Goal: Navigation & Orientation: Find specific page/section

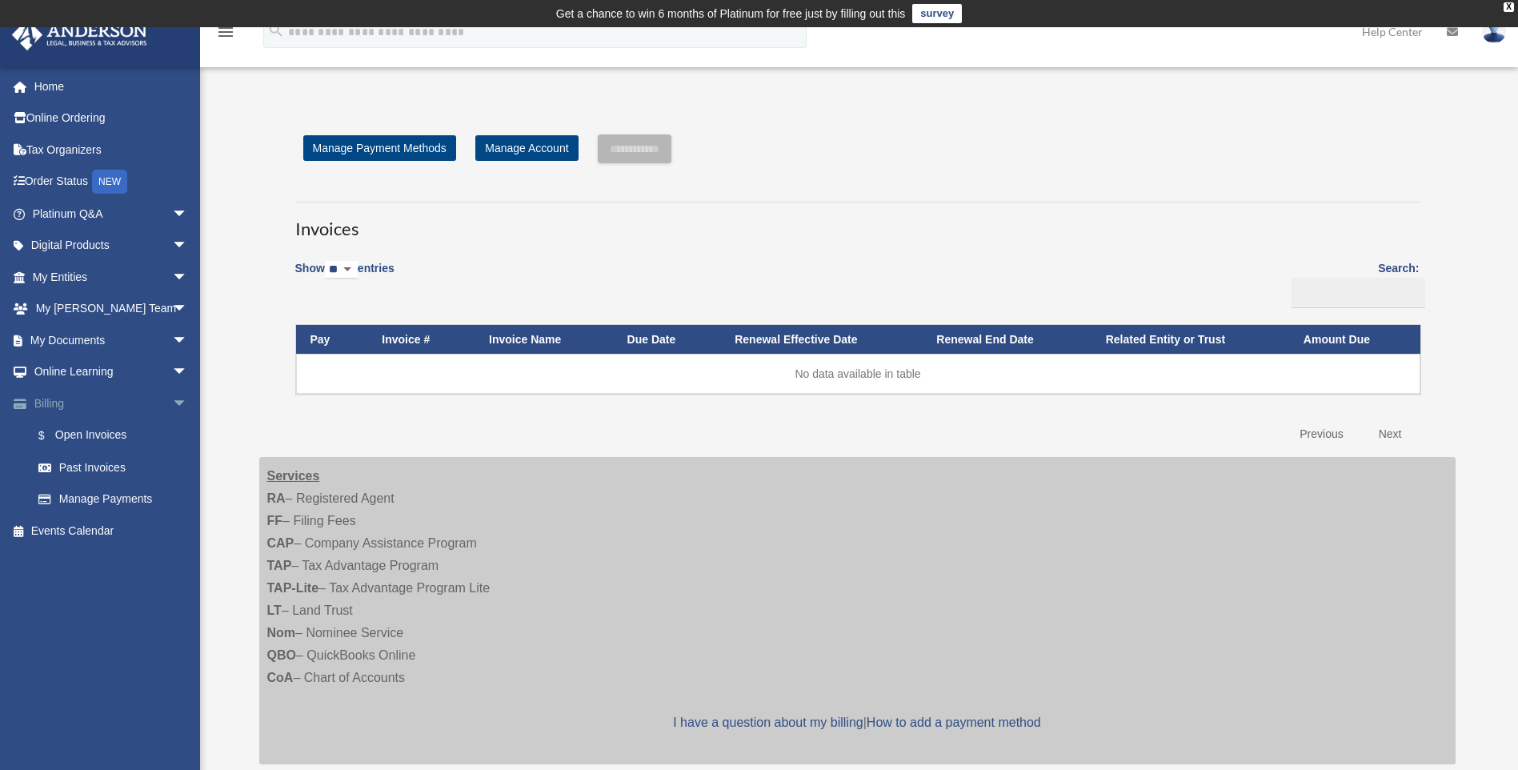
click at [172, 399] on span "arrow_drop_down" at bounding box center [188, 403] width 32 height 33
click at [135, 88] on link "Home" at bounding box center [111, 86] width 201 height 32
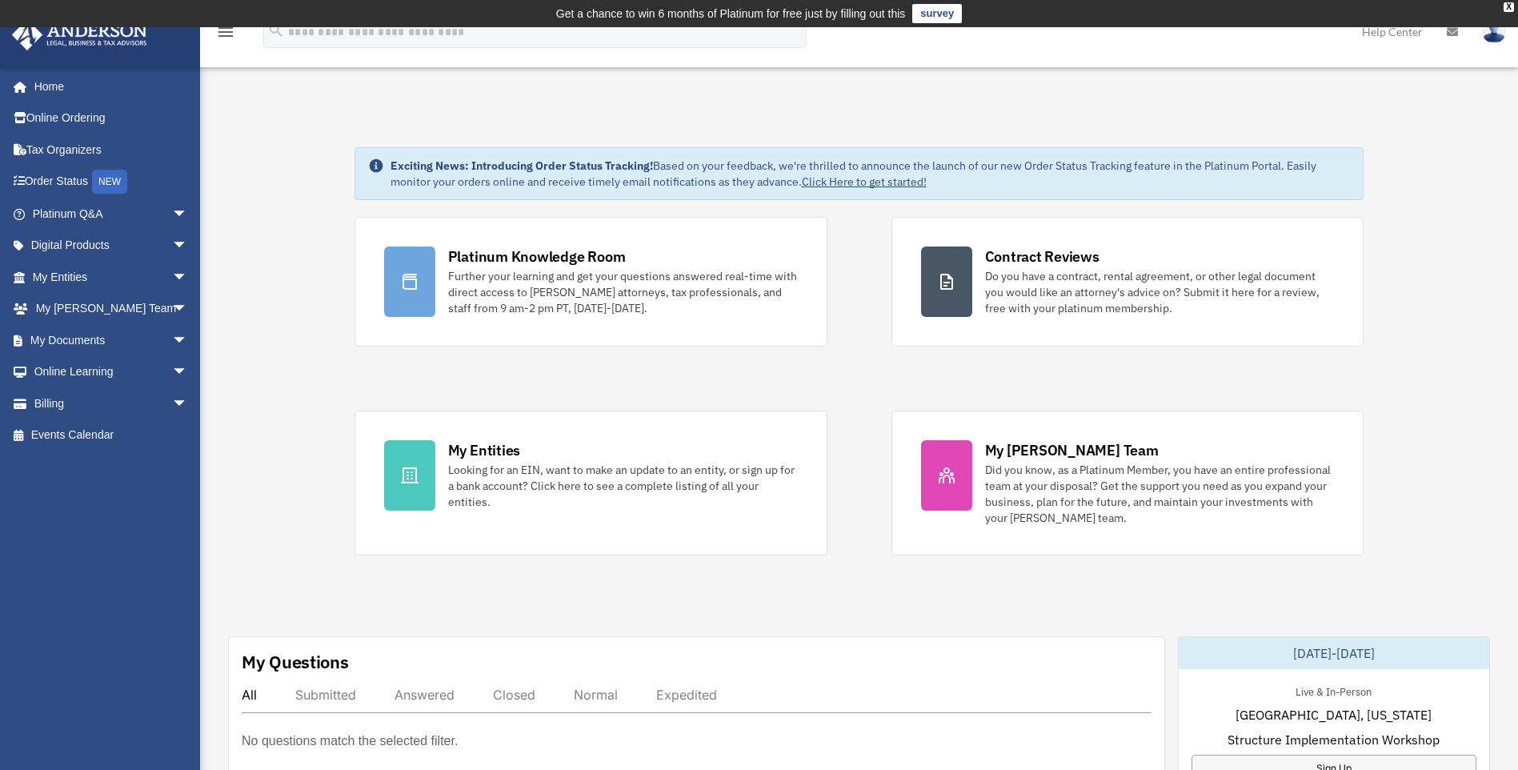
click at [1489, 34] on img at bounding box center [1494, 31] width 24 height 23
click at [1234, 79] on link "My Profile" at bounding box center [1254, 74] width 160 height 33
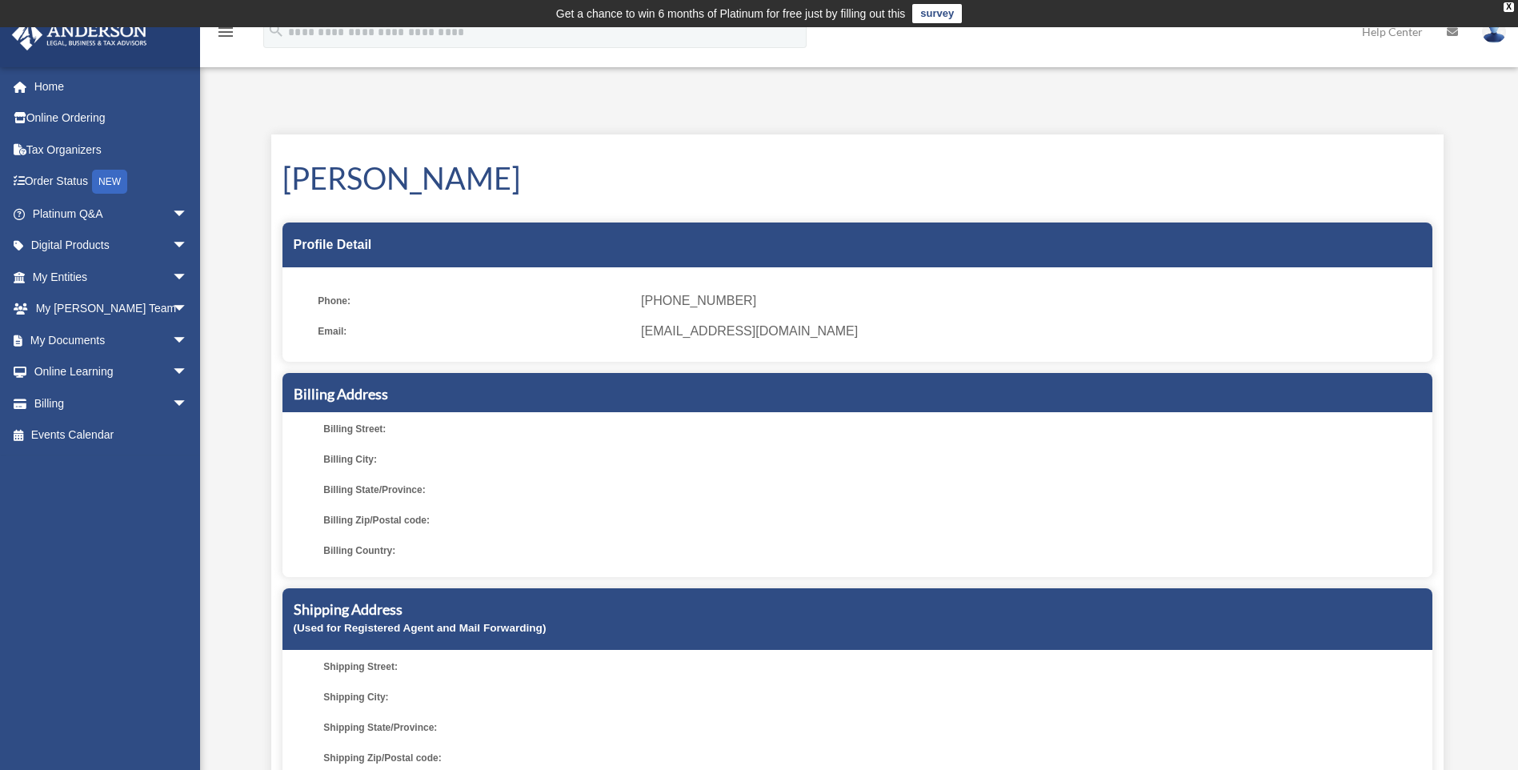
click at [785, 176] on h1 "Caleb Nilsson" at bounding box center [857, 178] width 1150 height 42
click at [1509, 6] on div "X" at bounding box center [1508, 7] width 10 height 10
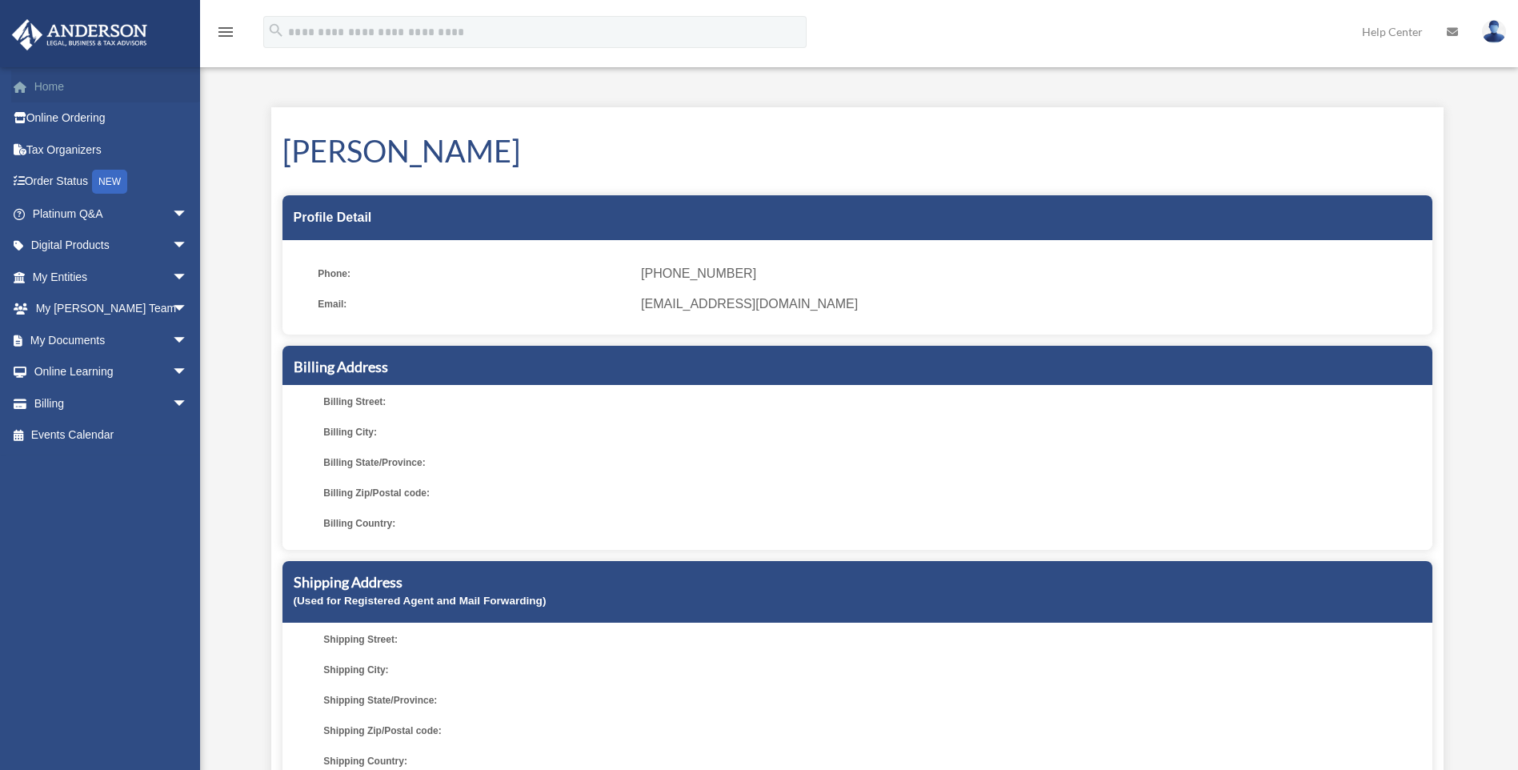
click at [84, 92] on link "Home" at bounding box center [111, 86] width 201 height 32
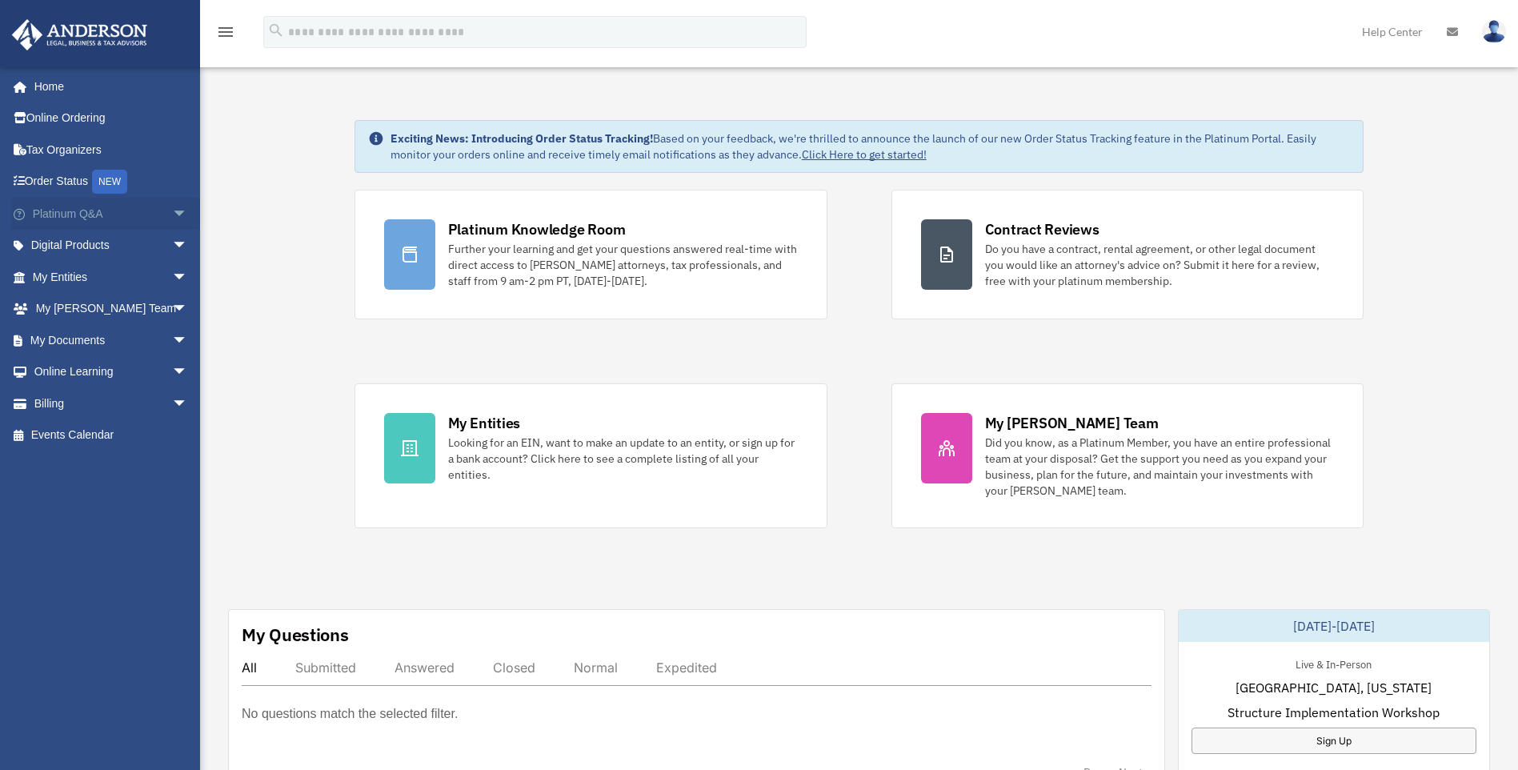
click at [174, 214] on span "arrow_drop_down" at bounding box center [188, 214] width 32 height 33
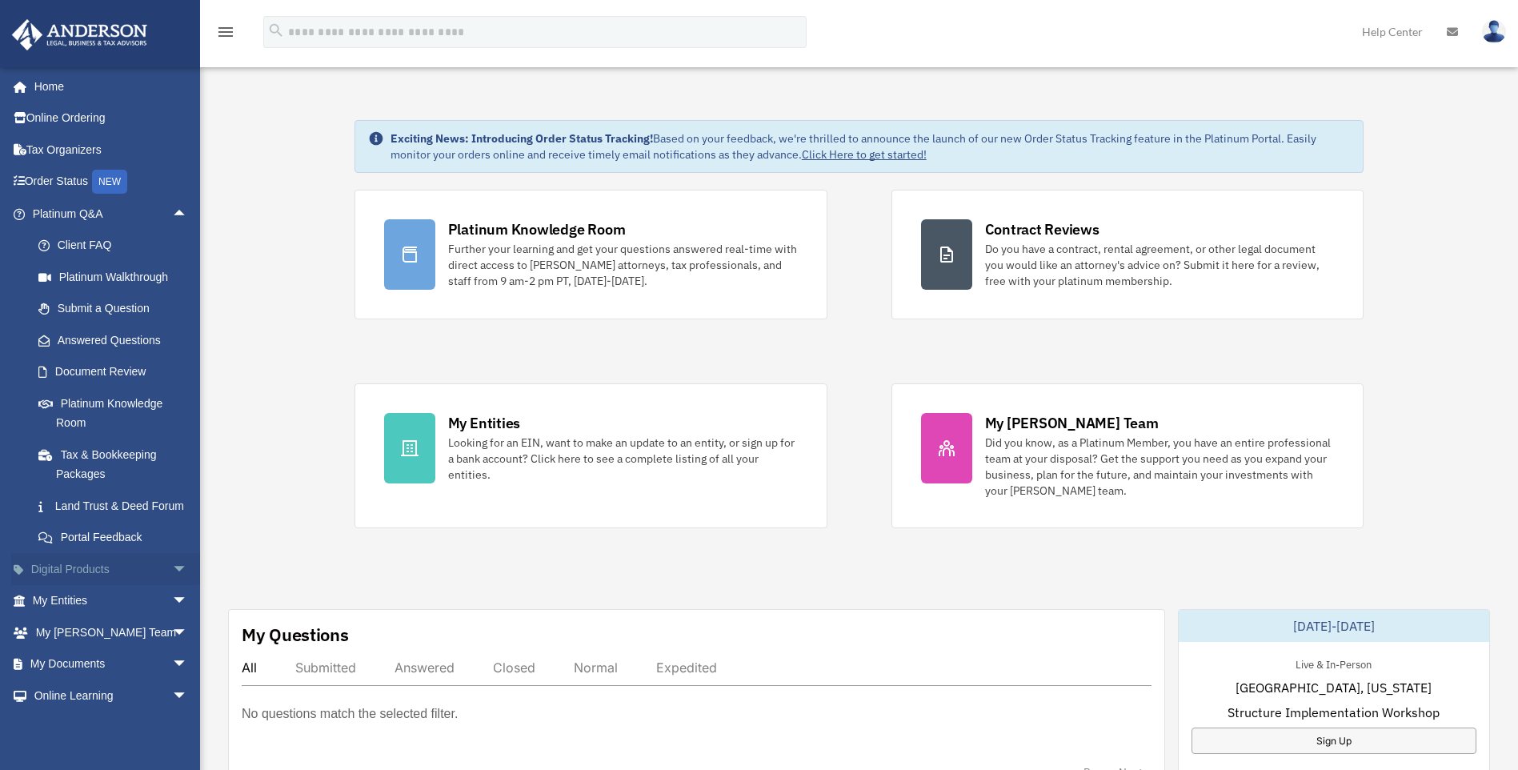
click at [172, 585] on span "arrow_drop_down" at bounding box center [188, 569] width 32 height 33
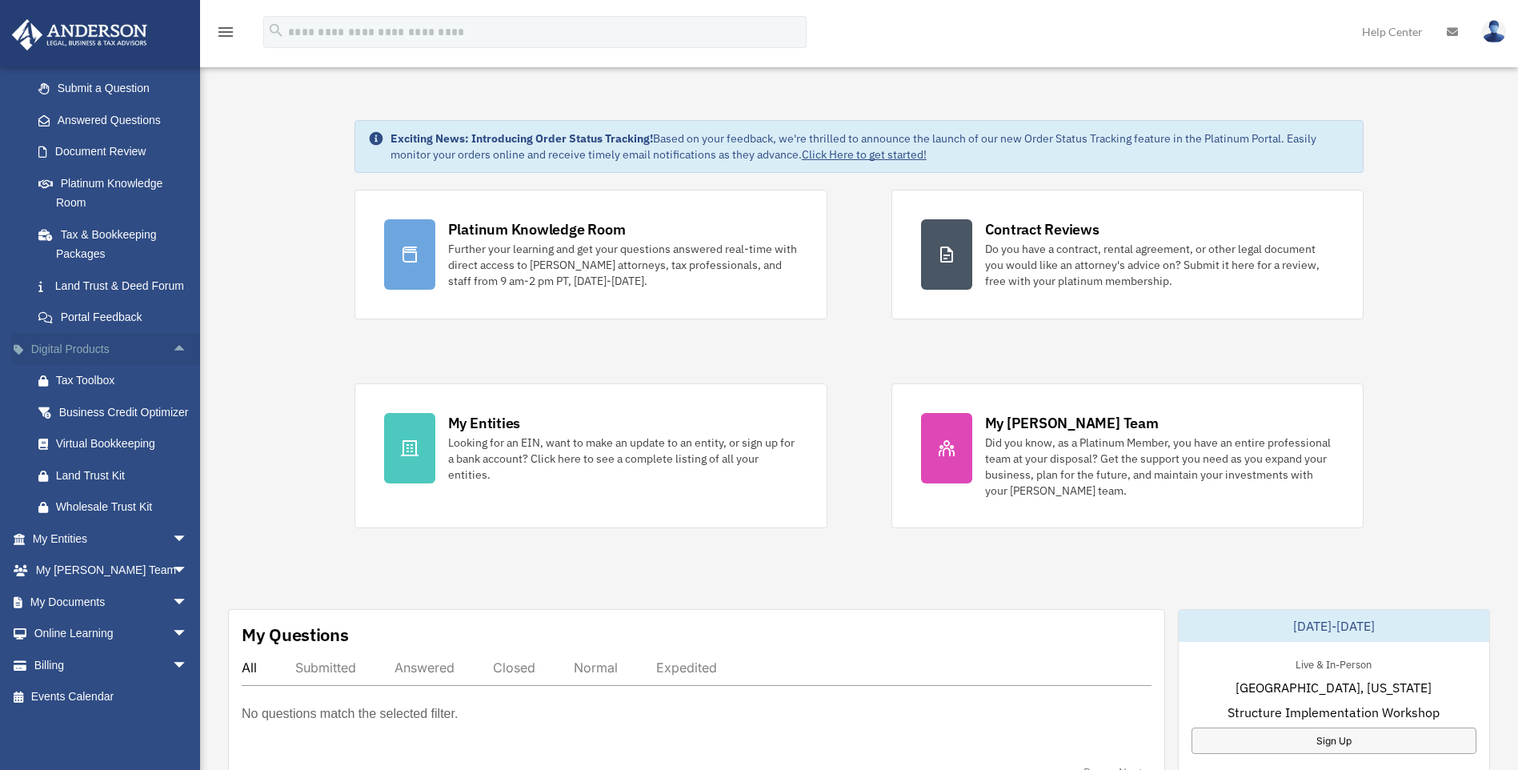
click at [172, 333] on span "arrow_drop_up" at bounding box center [188, 349] width 32 height 33
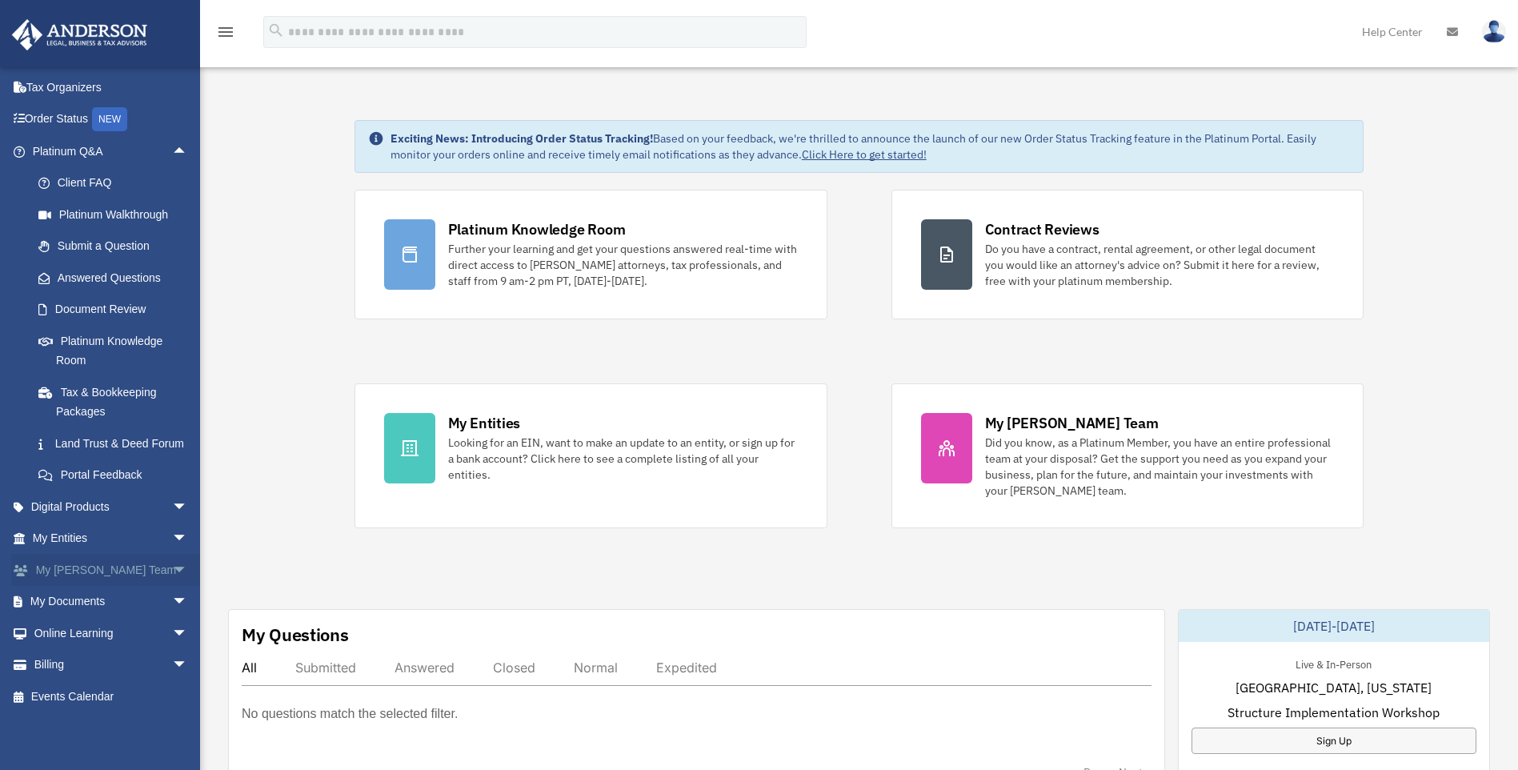
click at [172, 567] on span "arrow_drop_down" at bounding box center [188, 570] width 32 height 33
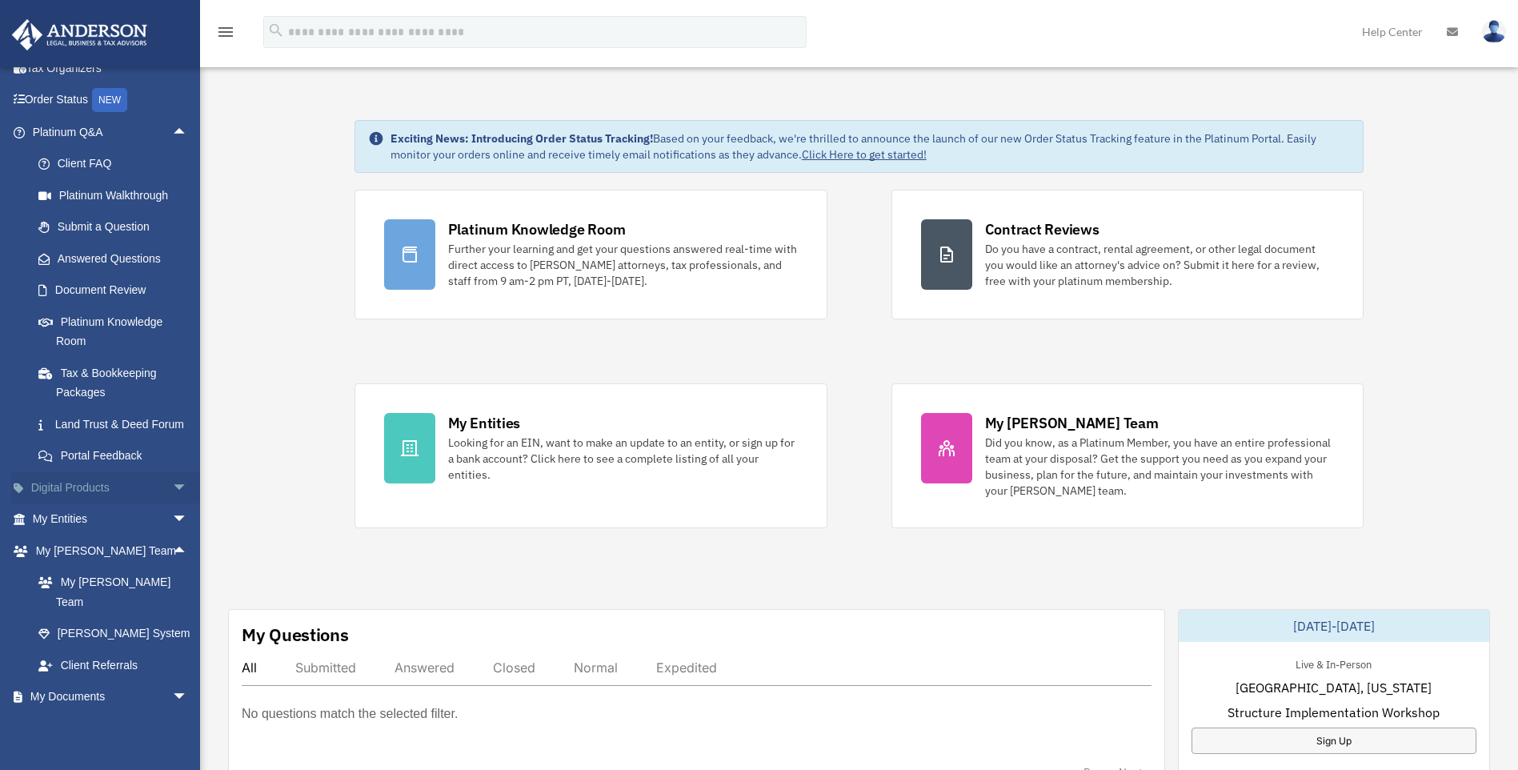
scroll to position [177, 0]
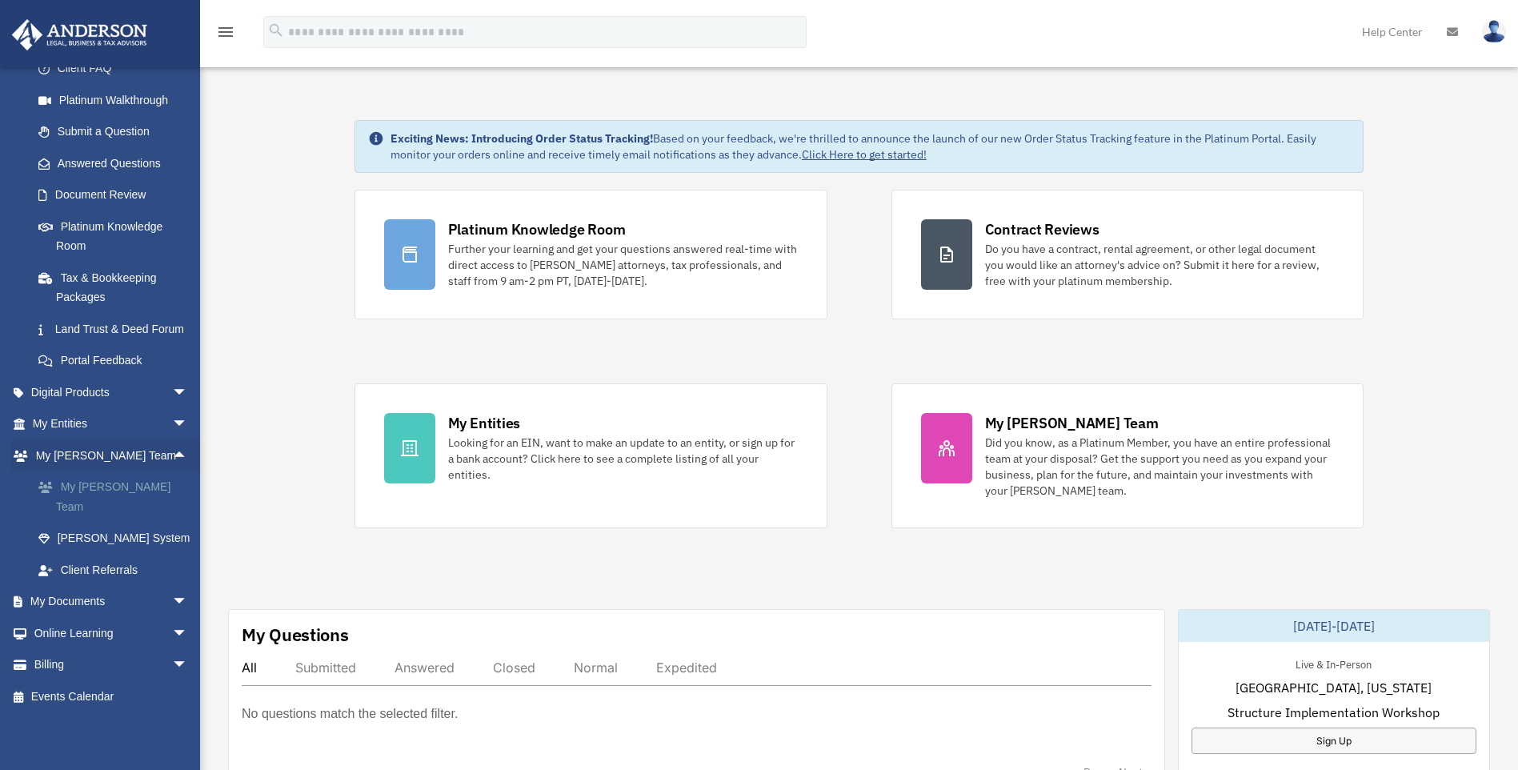
click at [113, 502] on link "My [PERSON_NAME] Team" at bounding box center [117, 496] width 190 height 51
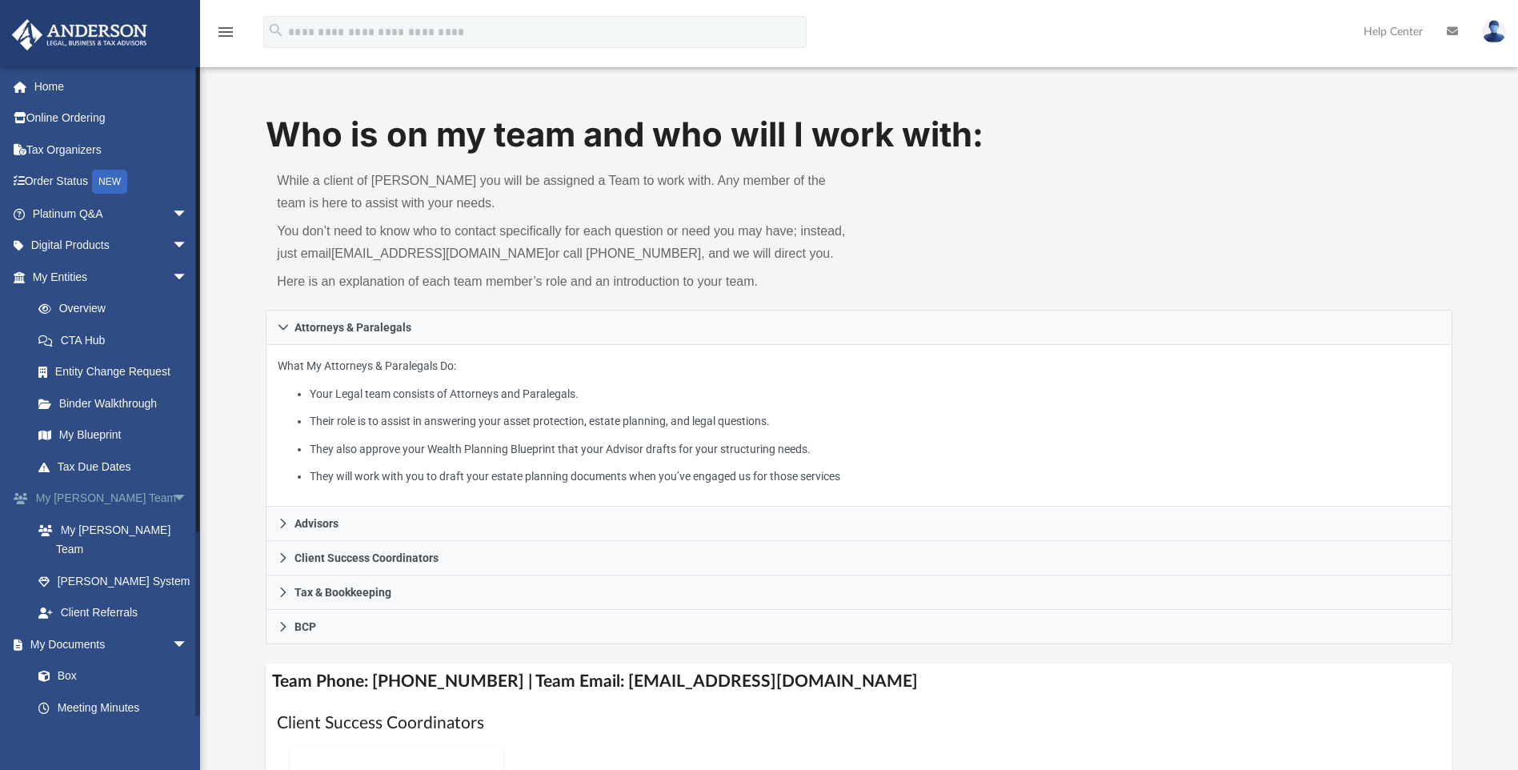
click at [172, 491] on span "arrow_drop_down" at bounding box center [188, 498] width 32 height 33
click at [172, 528] on span "arrow_drop_down" at bounding box center [188, 530] width 32 height 33
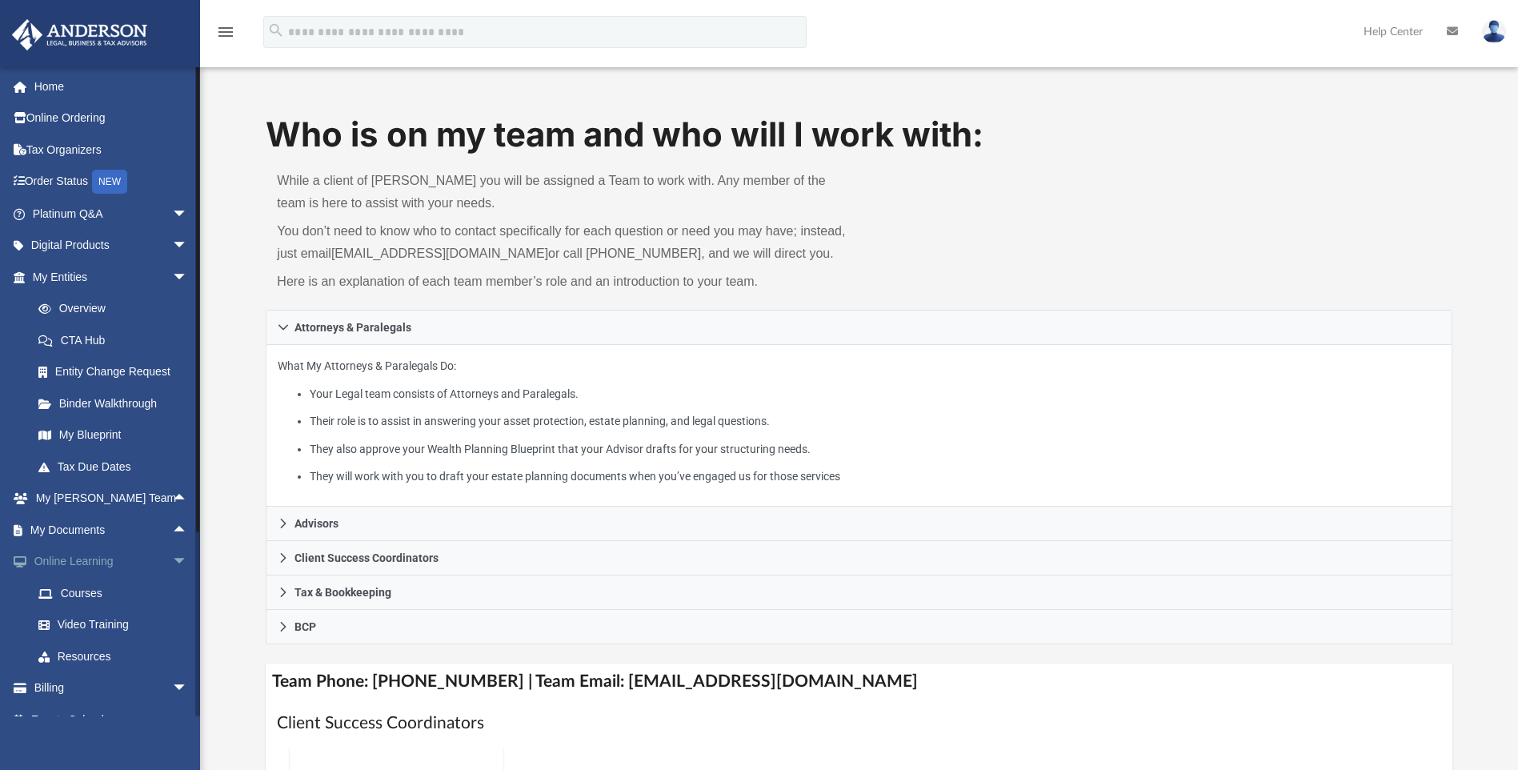
click at [172, 562] on span "arrow_drop_down" at bounding box center [188, 562] width 32 height 33
click at [172, 277] on span "arrow_drop_down" at bounding box center [188, 277] width 32 height 33
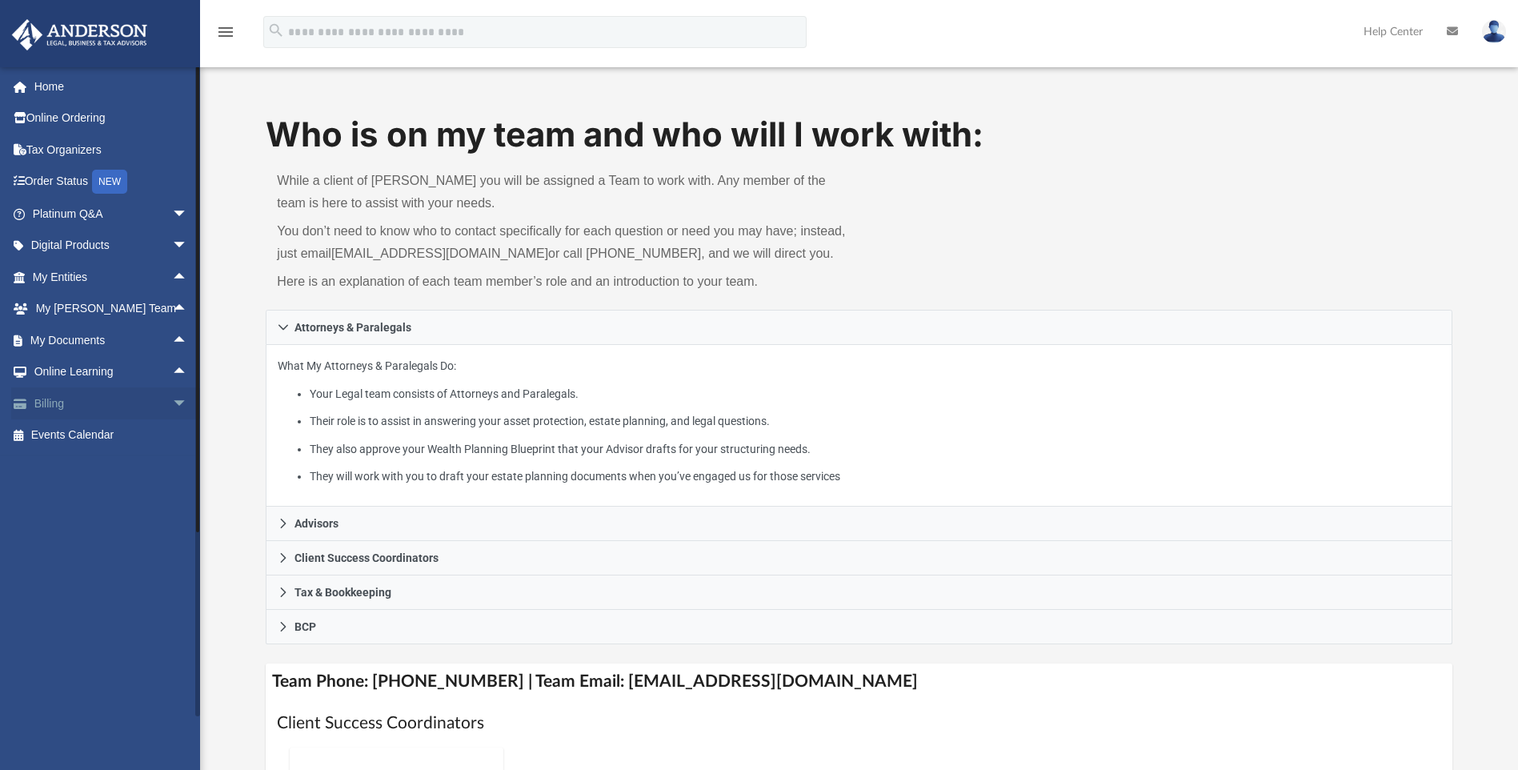
click at [172, 406] on span "arrow_drop_down" at bounding box center [188, 403] width 32 height 33
click at [172, 406] on span "arrow_drop_up" at bounding box center [188, 403] width 32 height 33
click at [172, 216] on span "arrow_drop_down" at bounding box center [188, 214] width 32 height 33
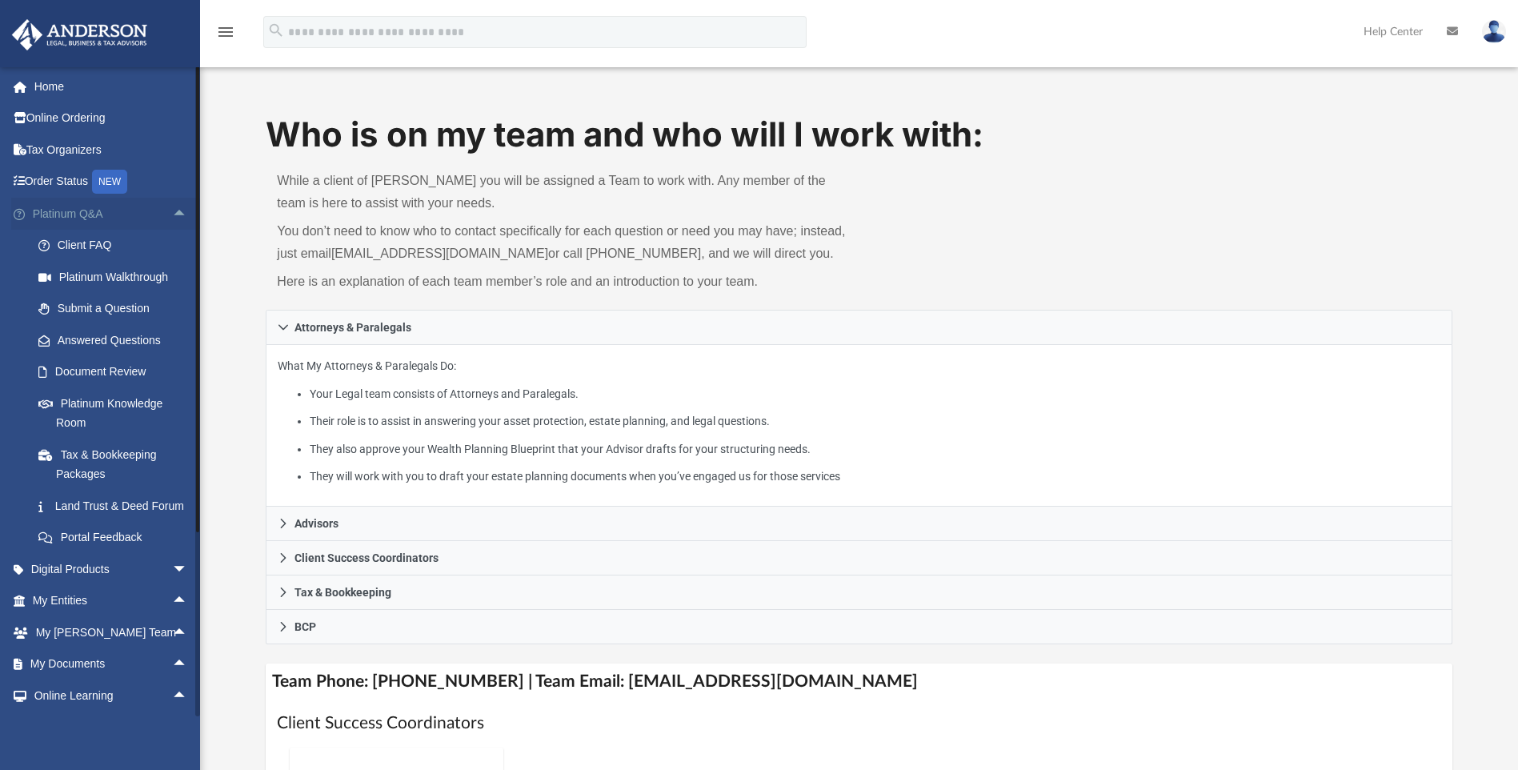
click at [172, 215] on span "arrow_drop_up" at bounding box center [188, 214] width 32 height 33
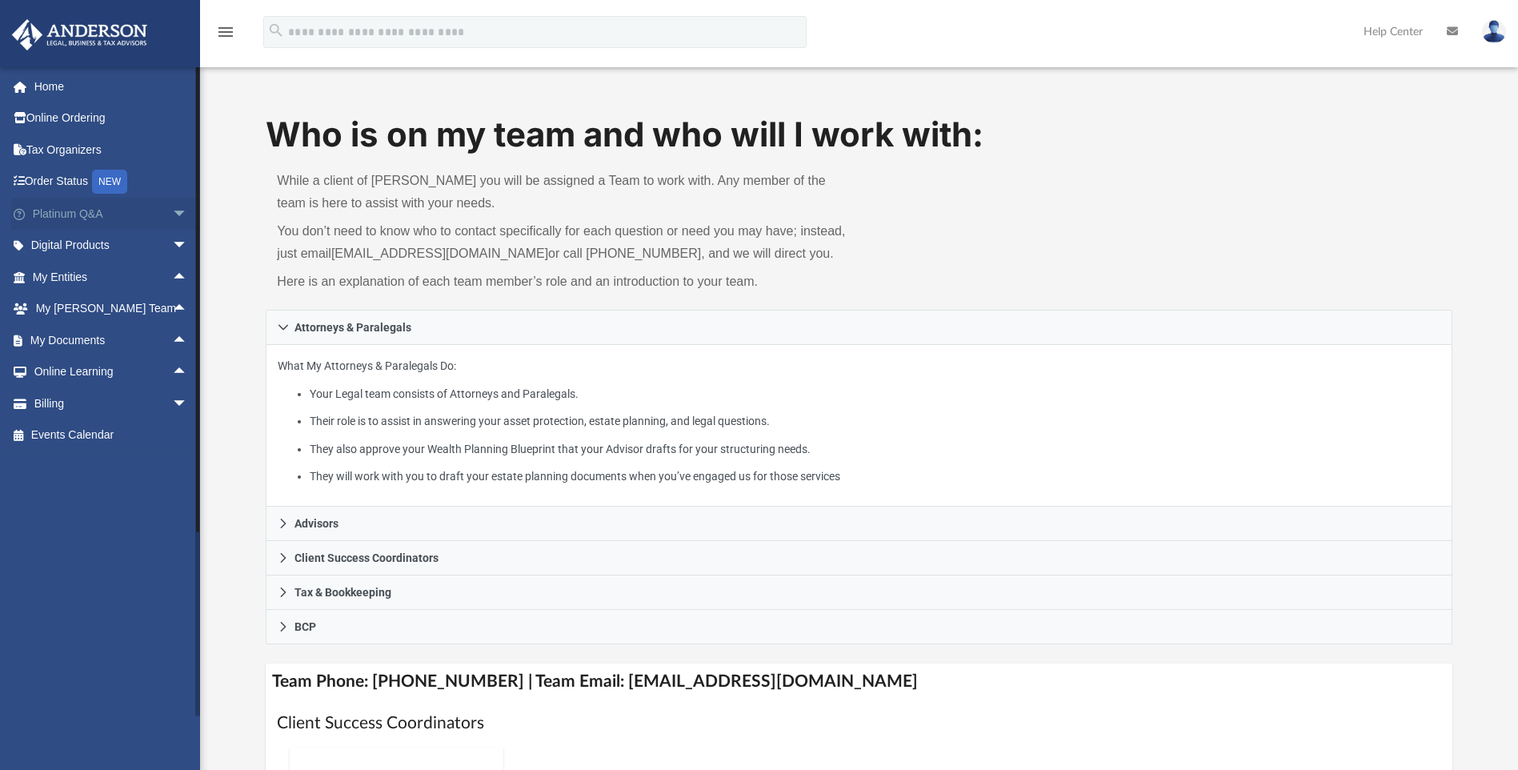
click at [174, 217] on span "arrow_drop_down" at bounding box center [188, 214] width 32 height 33
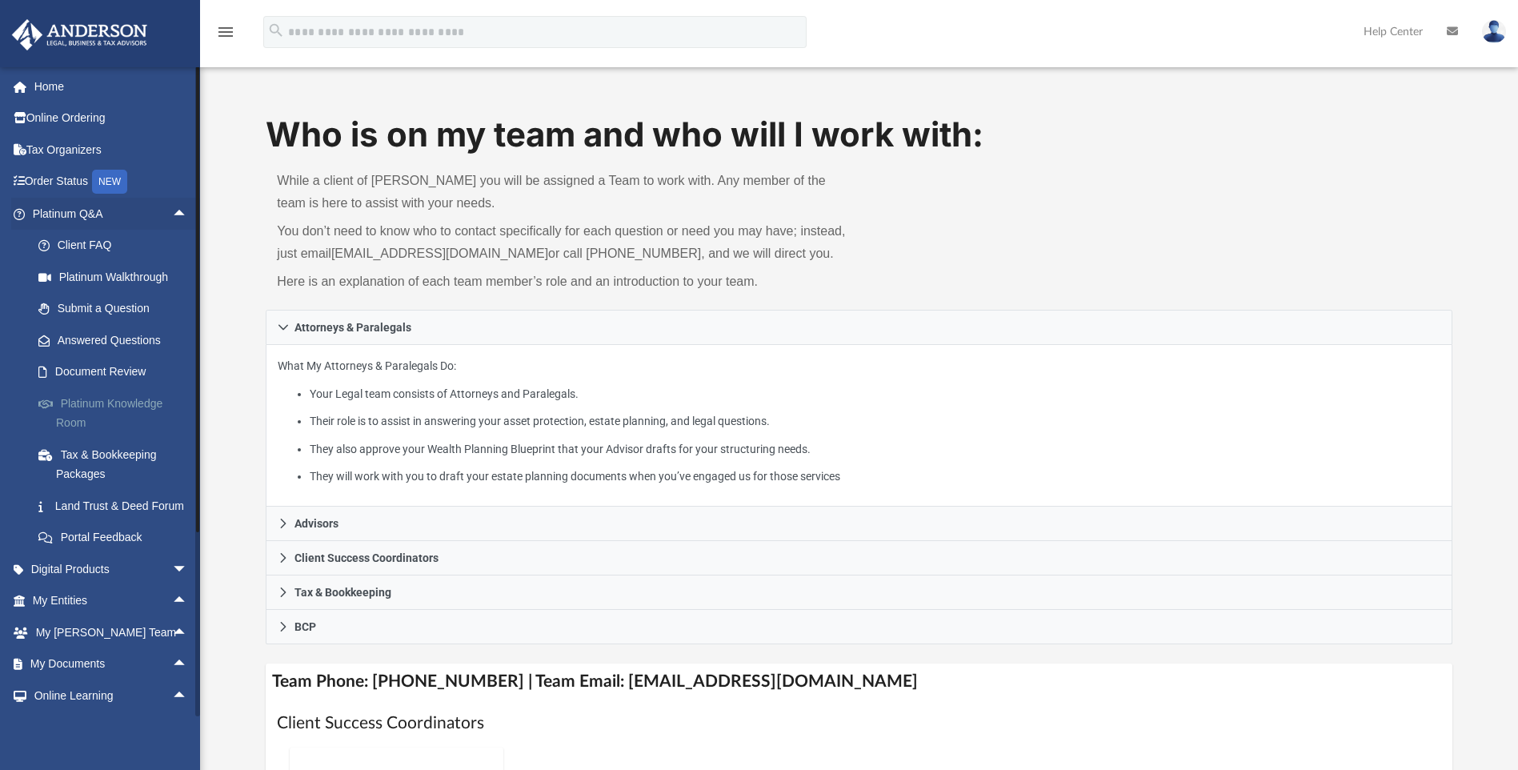
click at [97, 401] on link "Platinum Knowledge Room" at bounding box center [117, 412] width 190 height 51
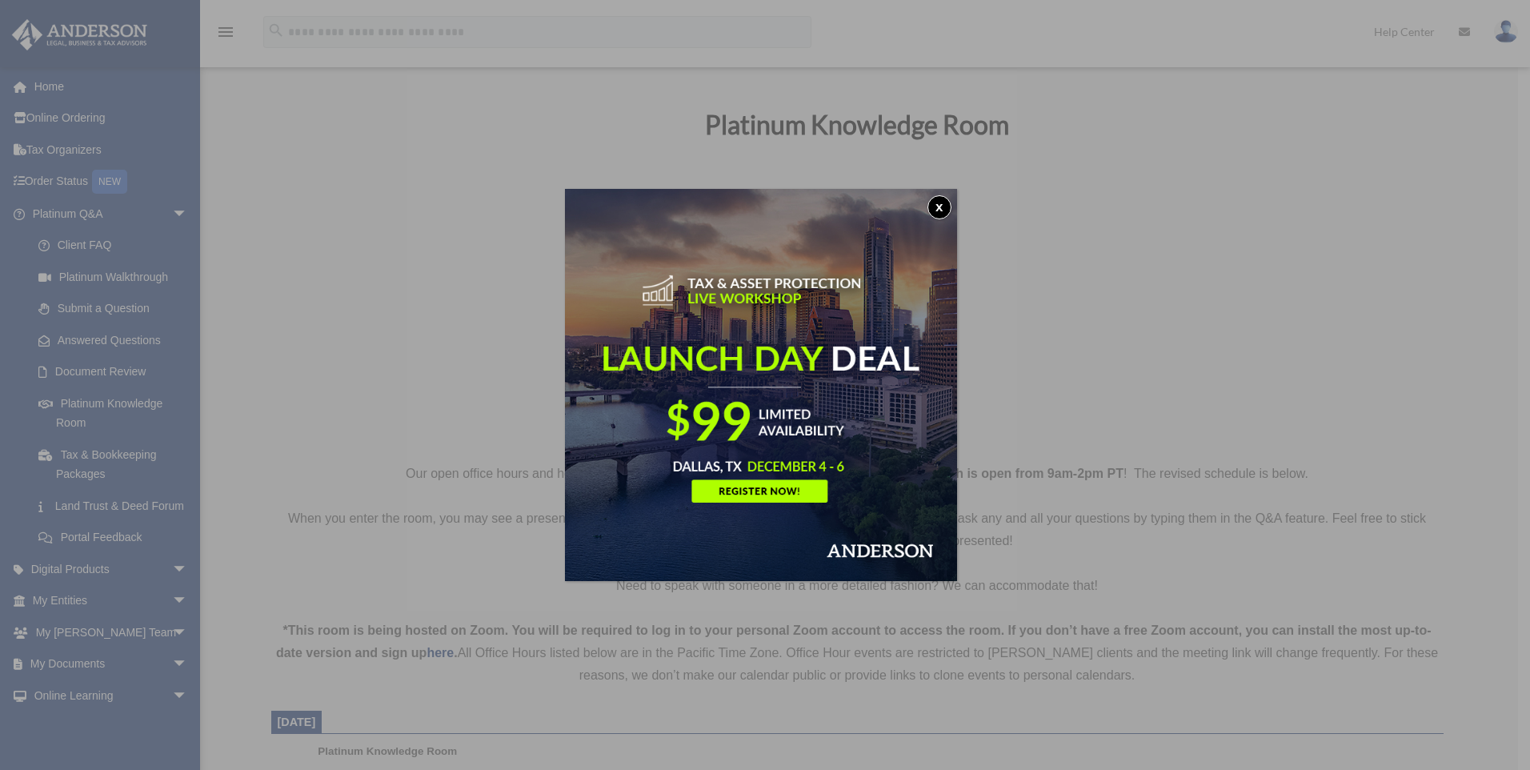
click at [944, 205] on button "x" at bounding box center [939, 207] width 24 height 24
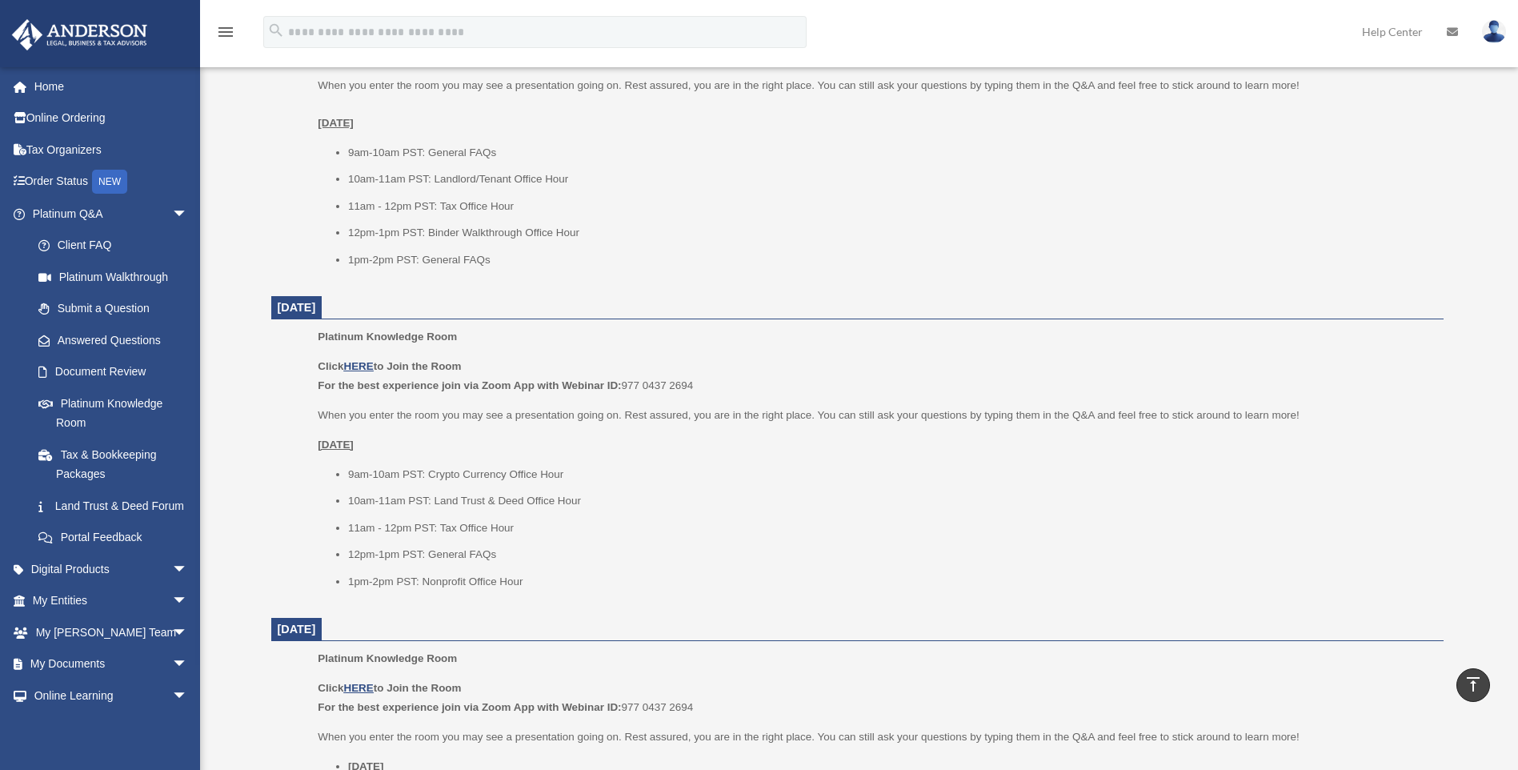
scroll to position [1040, 0]
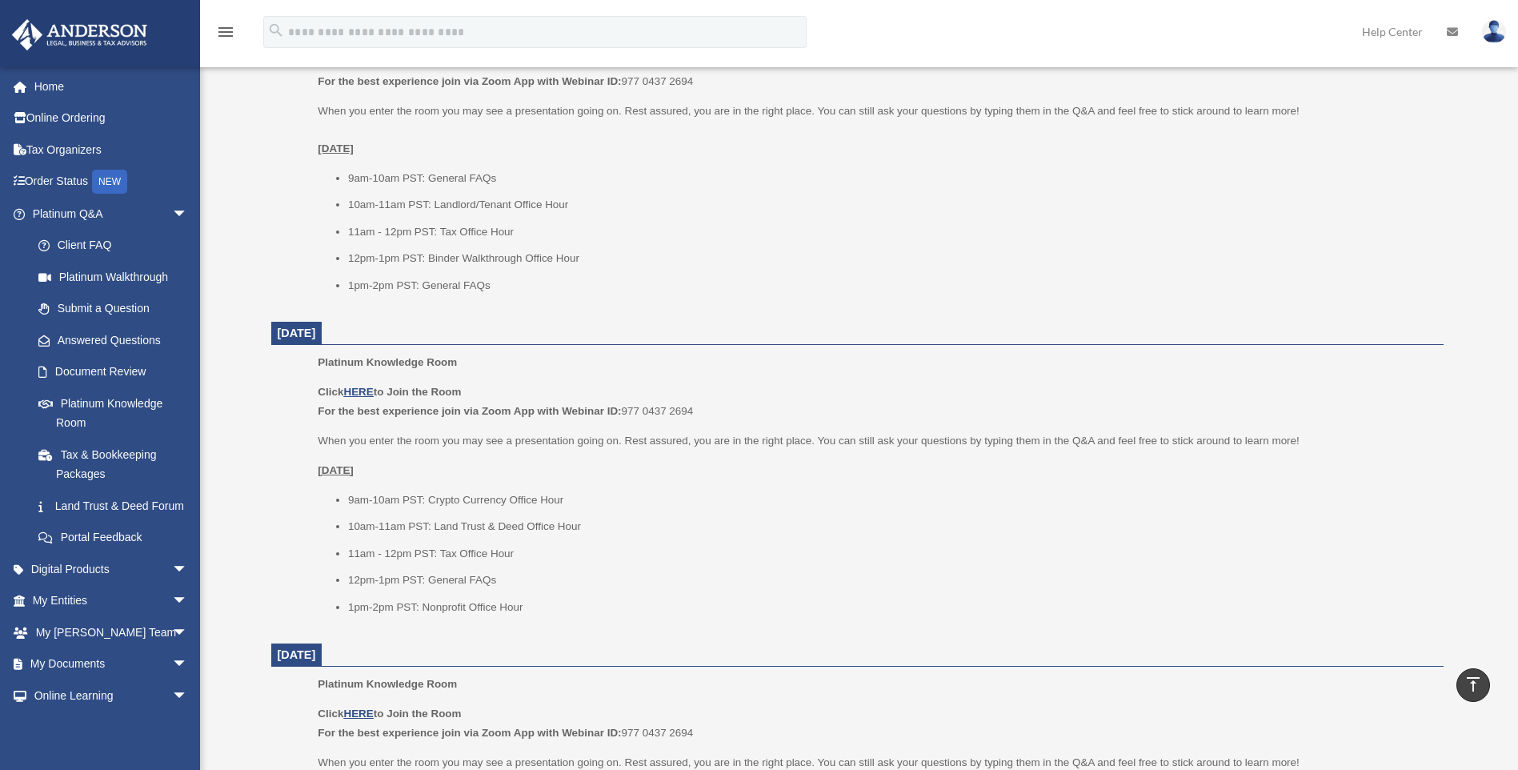
click at [503, 418] on p "Click HERE to Join the Room For the best experience join via Zoom App with Webi…" at bounding box center [875, 401] width 1114 height 38
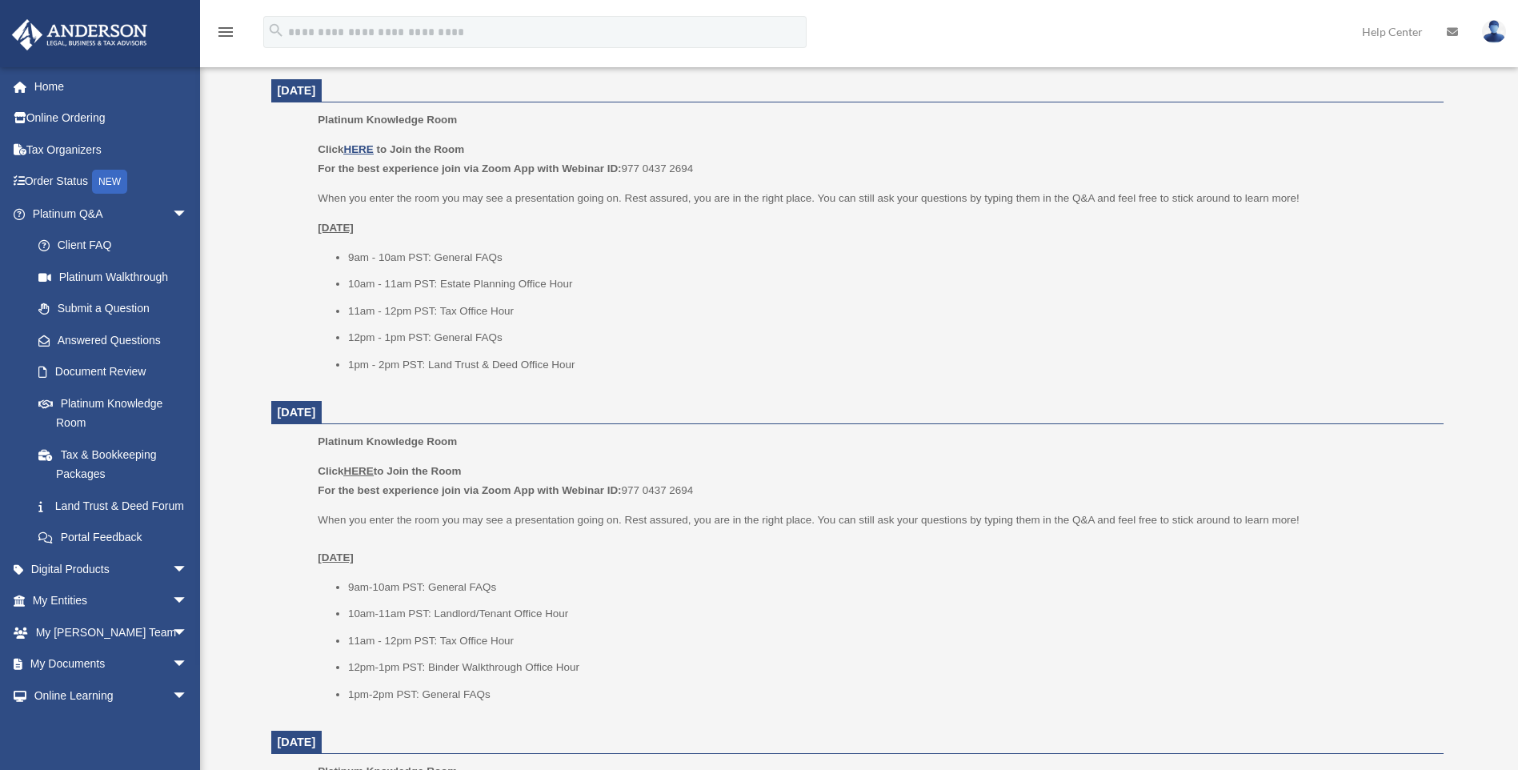
scroll to position [640, 0]
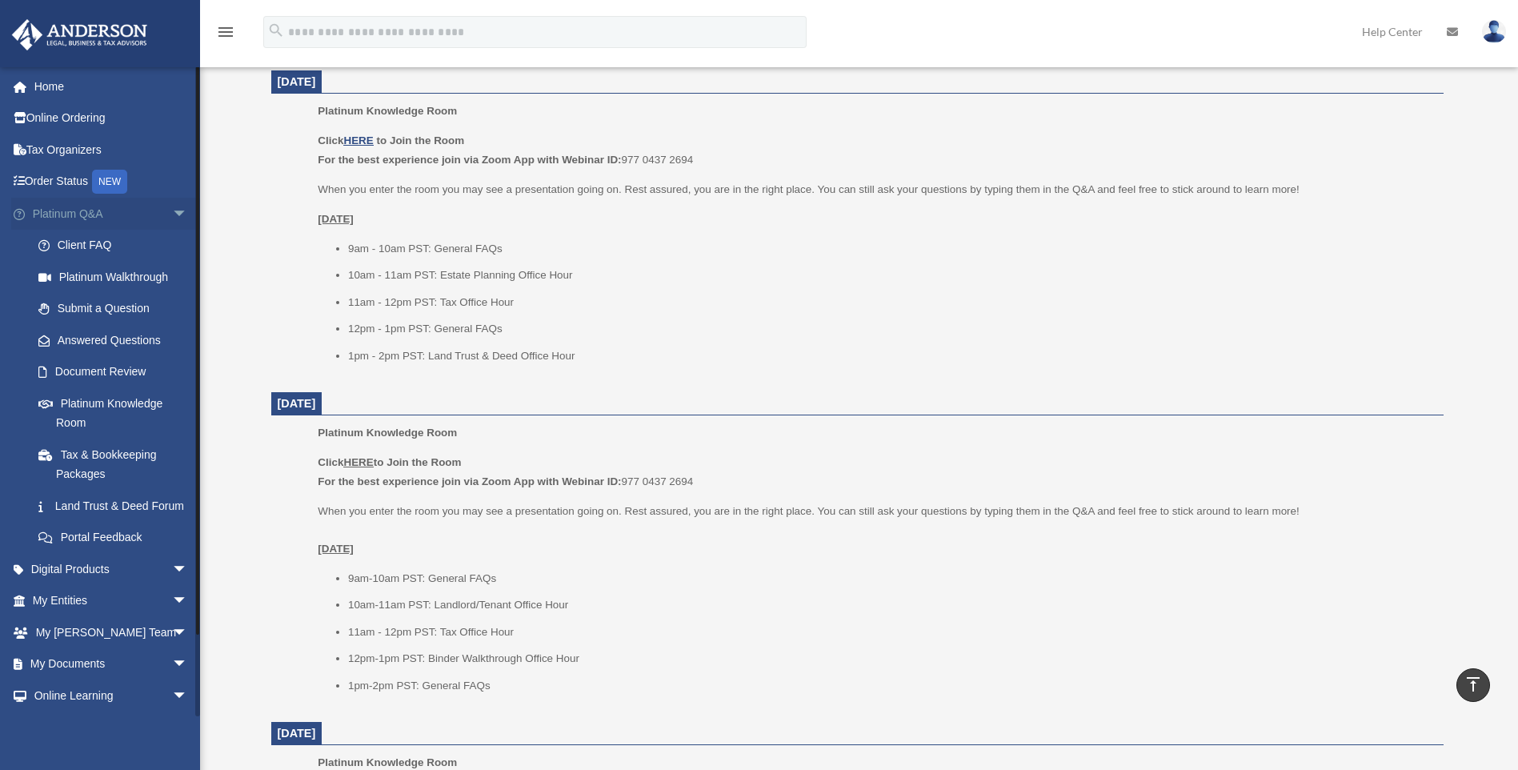
click at [173, 213] on span "arrow_drop_down" at bounding box center [188, 214] width 32 height 33
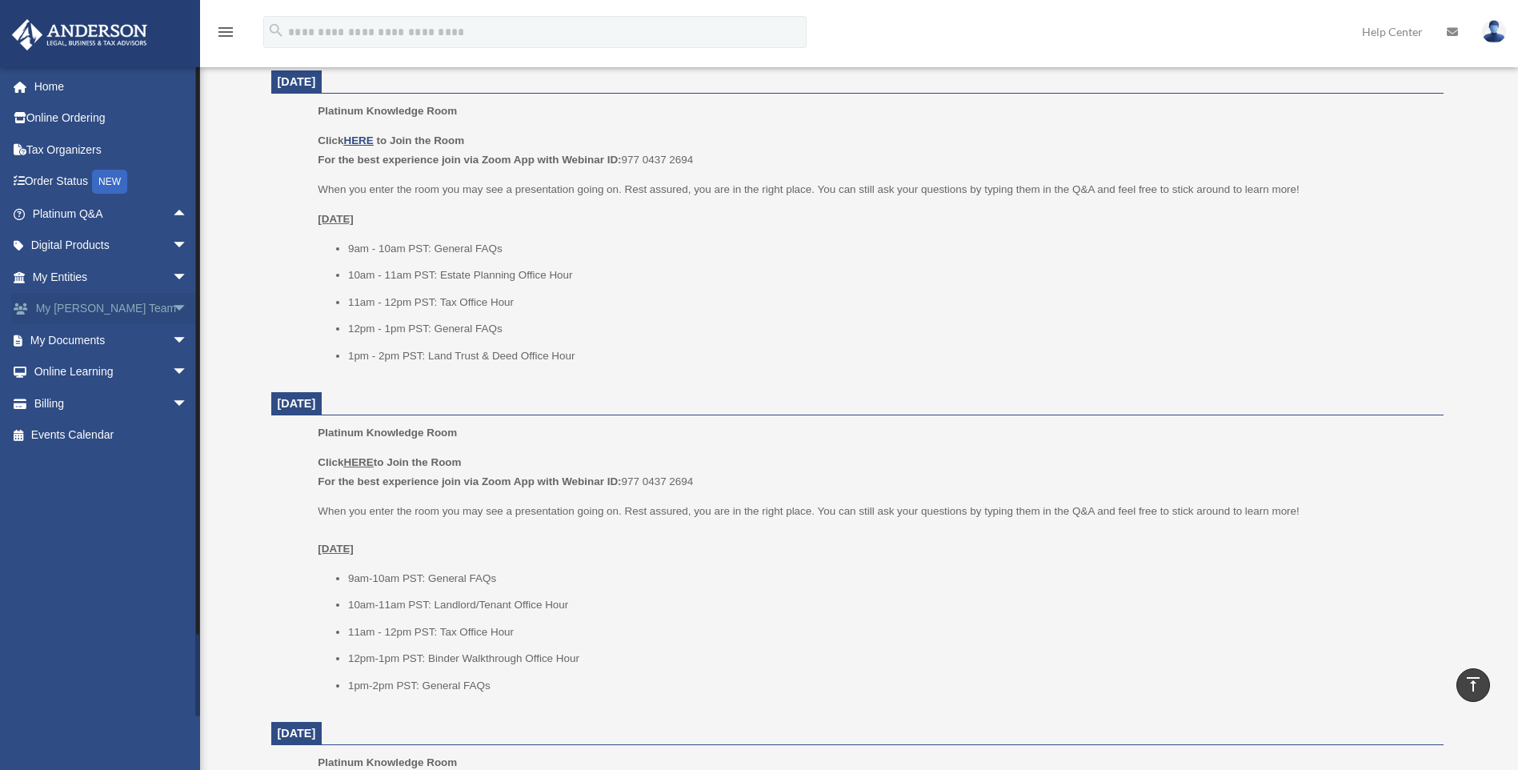
click at [172, 308] on span "arrow_drop_down" at bounding box center [188, 309] width 32 height 33
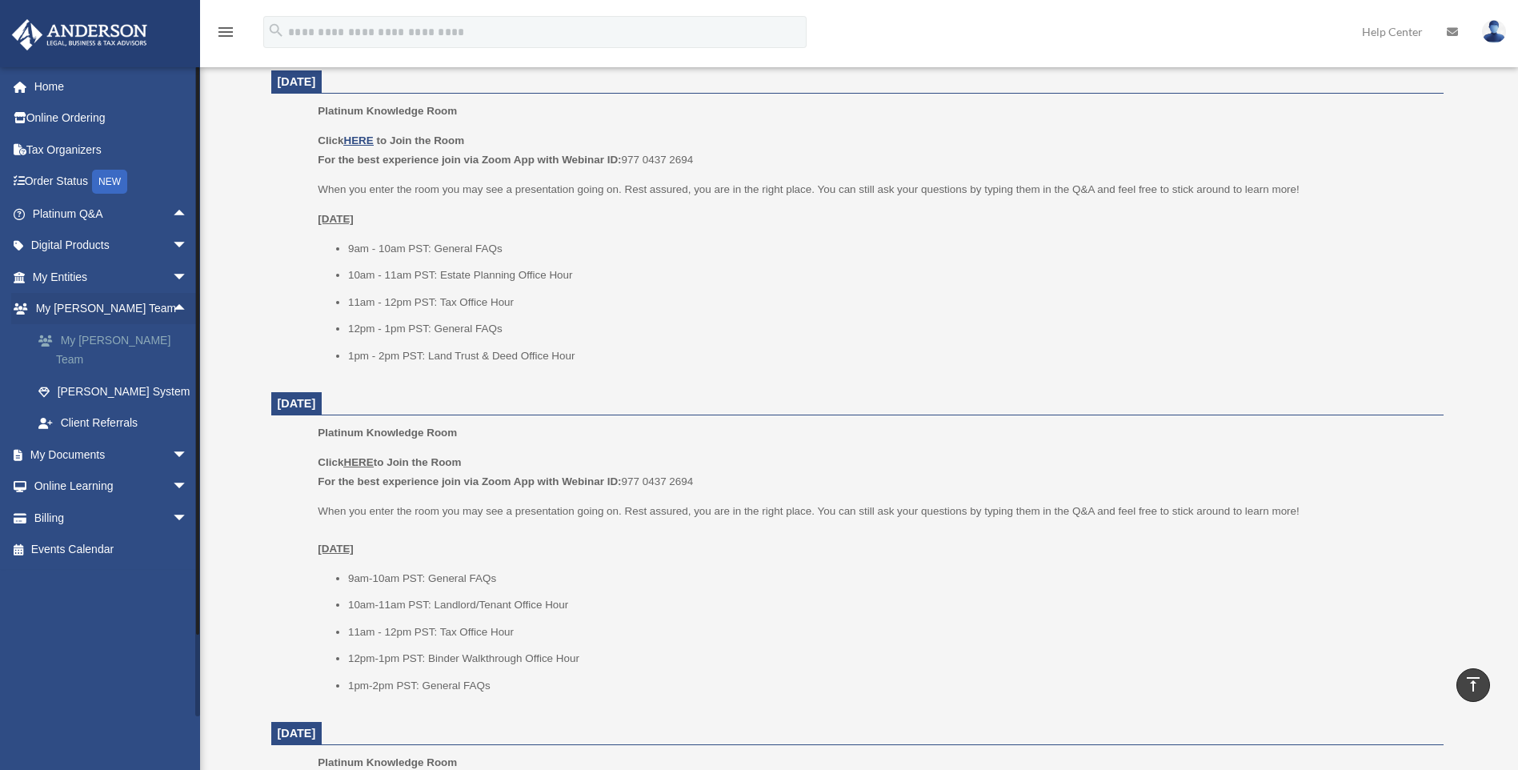
click at [106, 339] on link "My [PERSON_NAME] Team" at bounding box center [117, 349] width 190 height 51
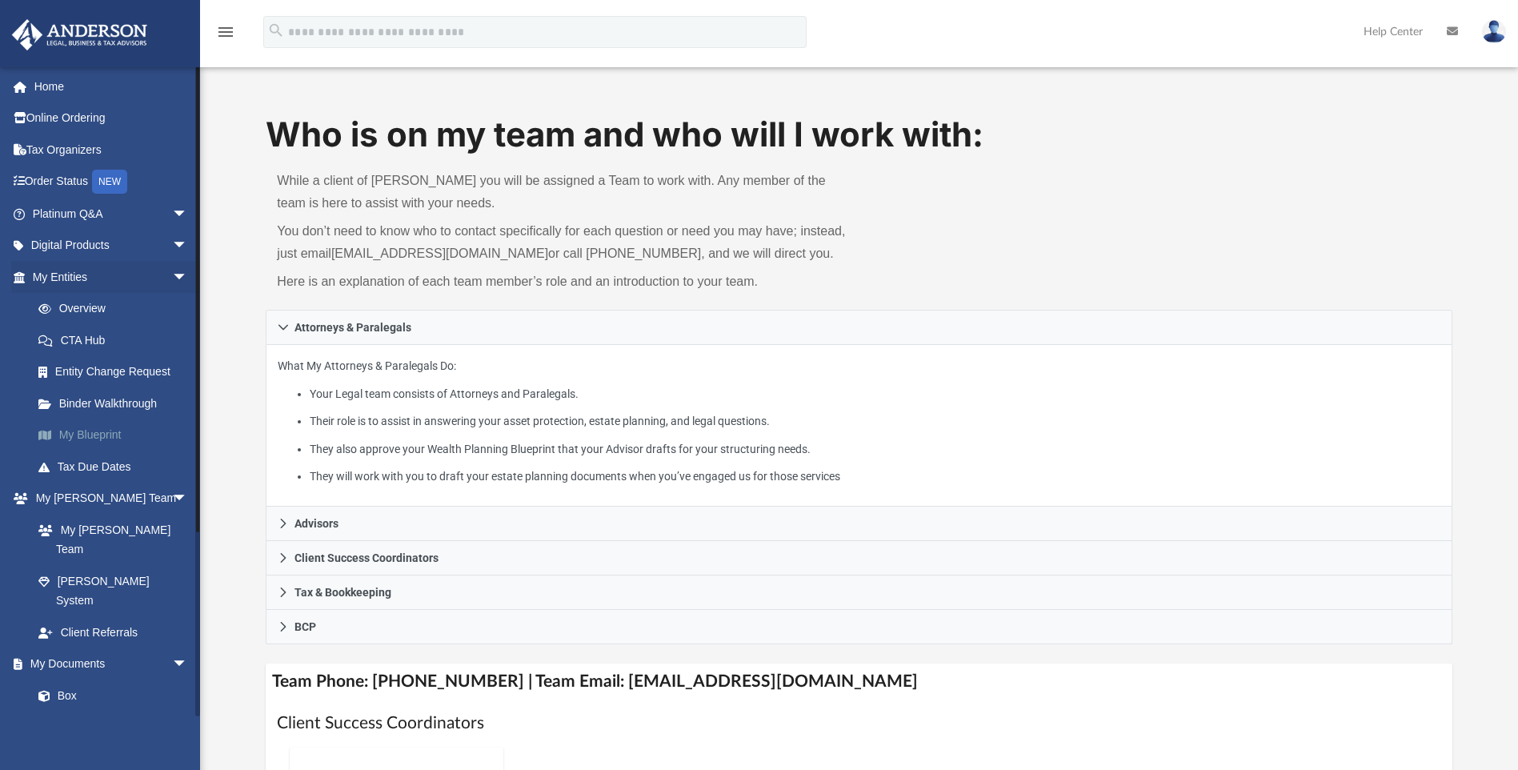
click at [97, 434] on link "My Blueprint" at bounding box center [117, 435] width 190 height 32
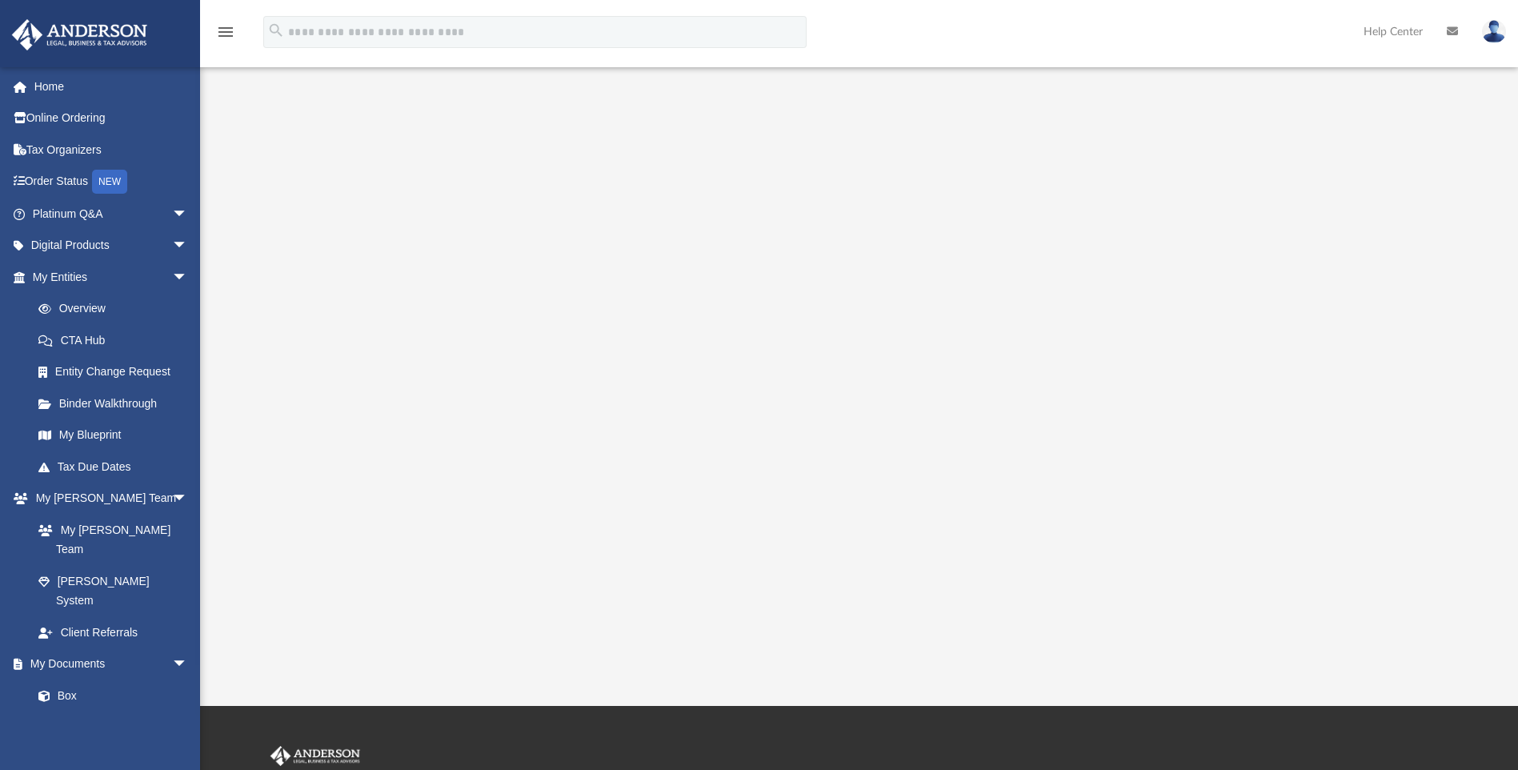
scroll to position [80, 0]
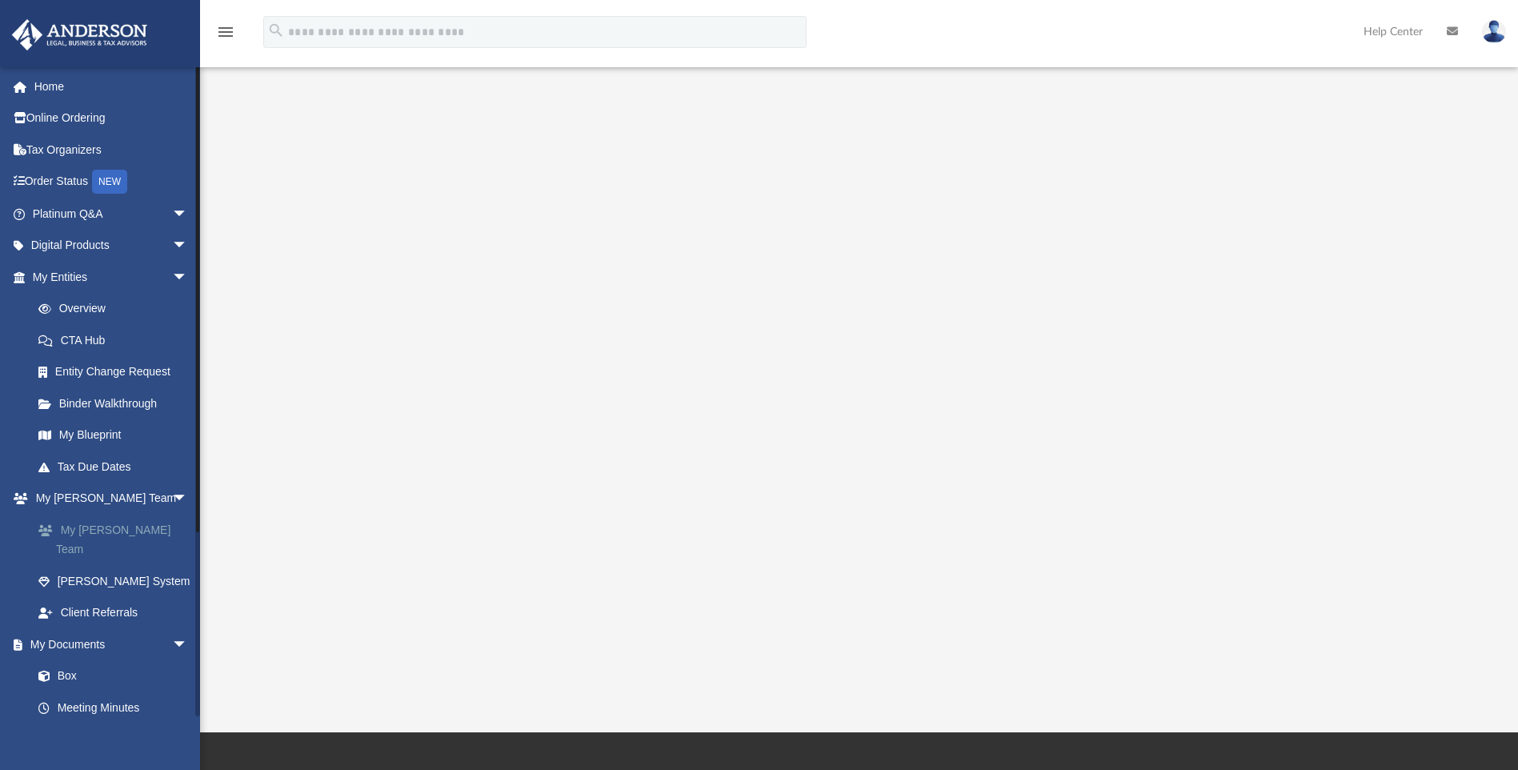
click at [99, 530] on link "My [PERSON_NAME] Team" at bounding box center [117, 539] width 190 height 51
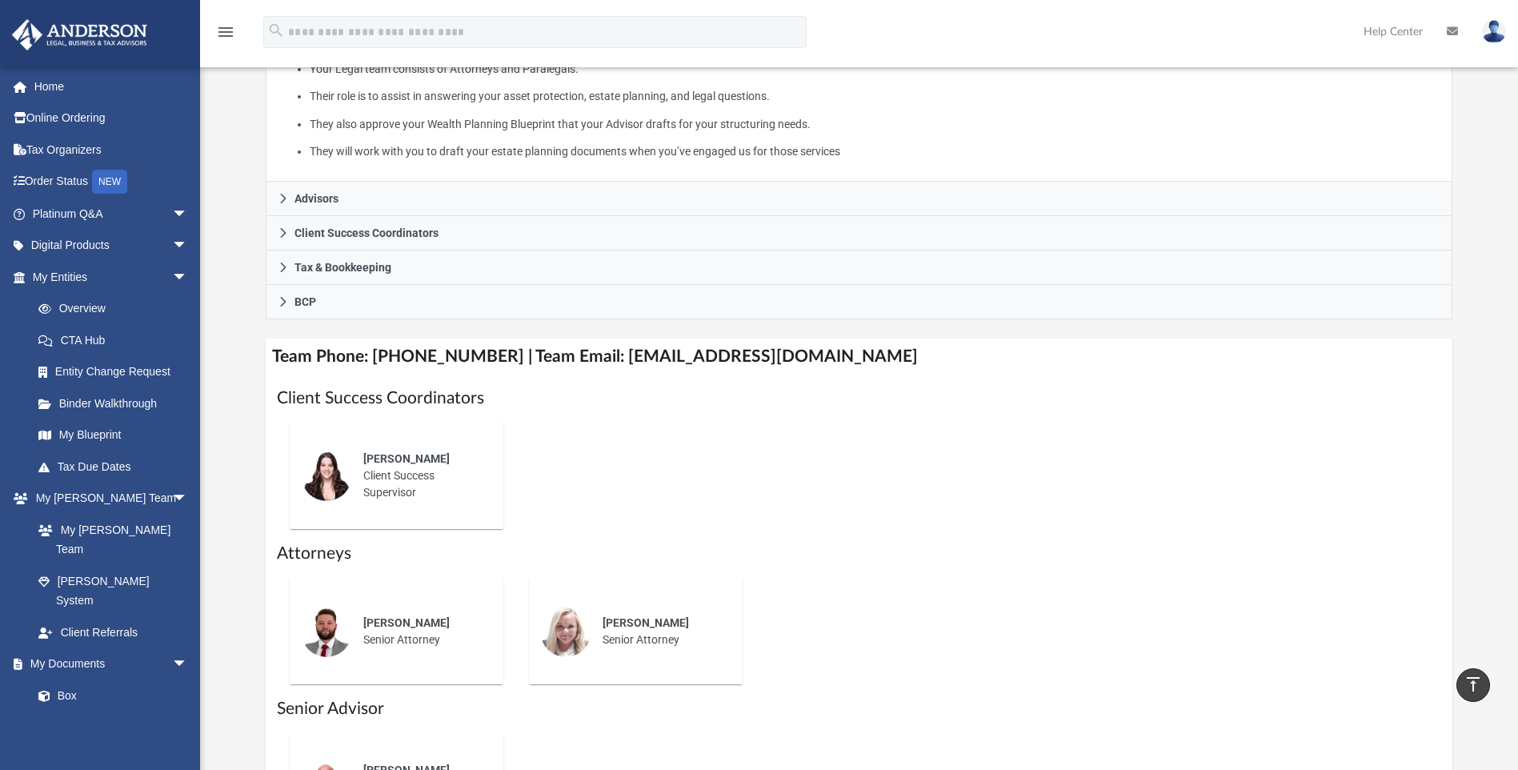
scroll to position [640, 0]
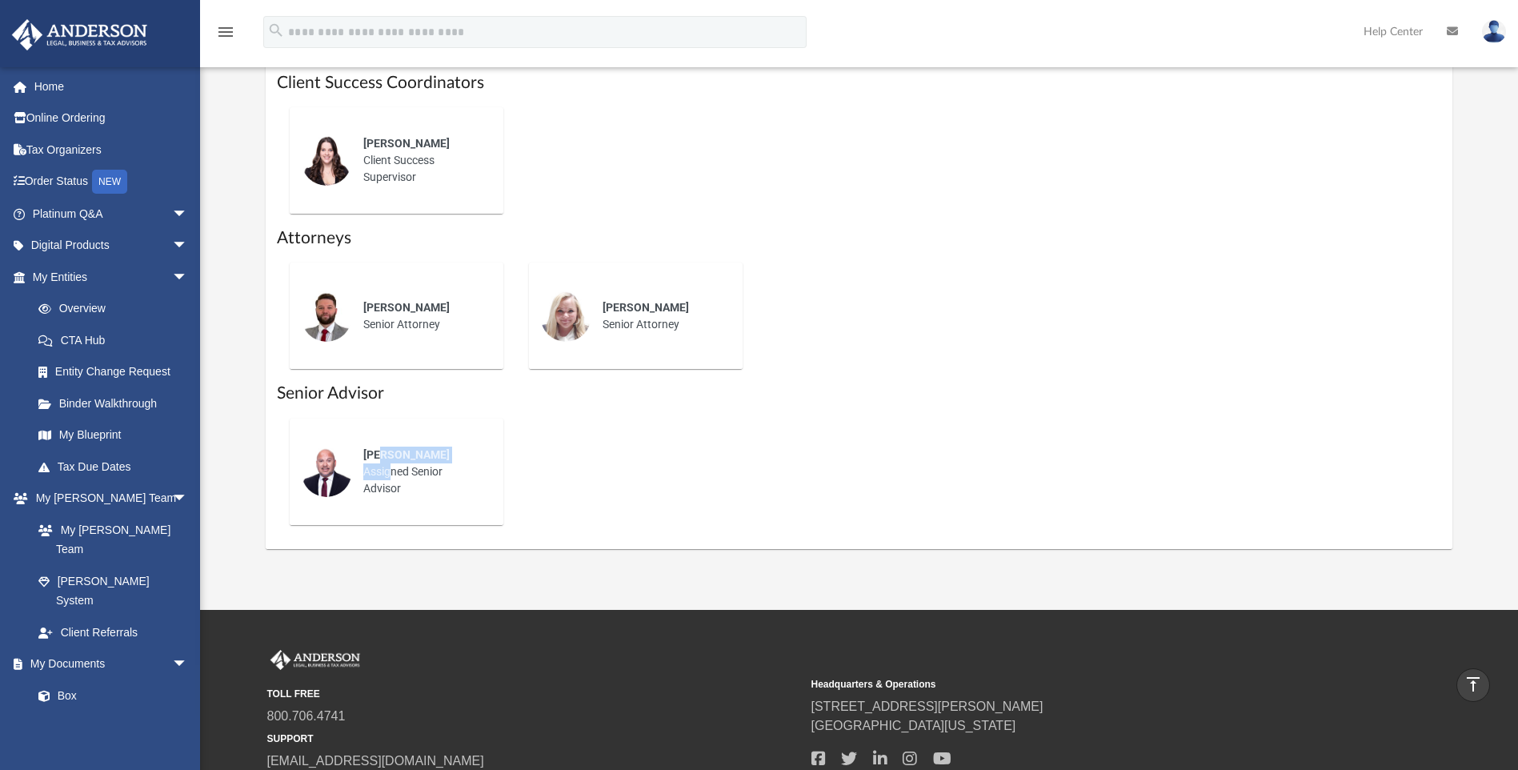
click at [385, 462] on div "Chuck Hall Assigned Senior Advisor" at bounding box center [422, 471] width 140 height 73
drag, startPoint x: 385, startPoint y: 462, endPoint x: 517, endPoint y: 466, distance: 132.0
click at [516, 464] on div "Chuck Hall Assigned Senior Advisor" at bounding box center [396, 472] width 239 height 132
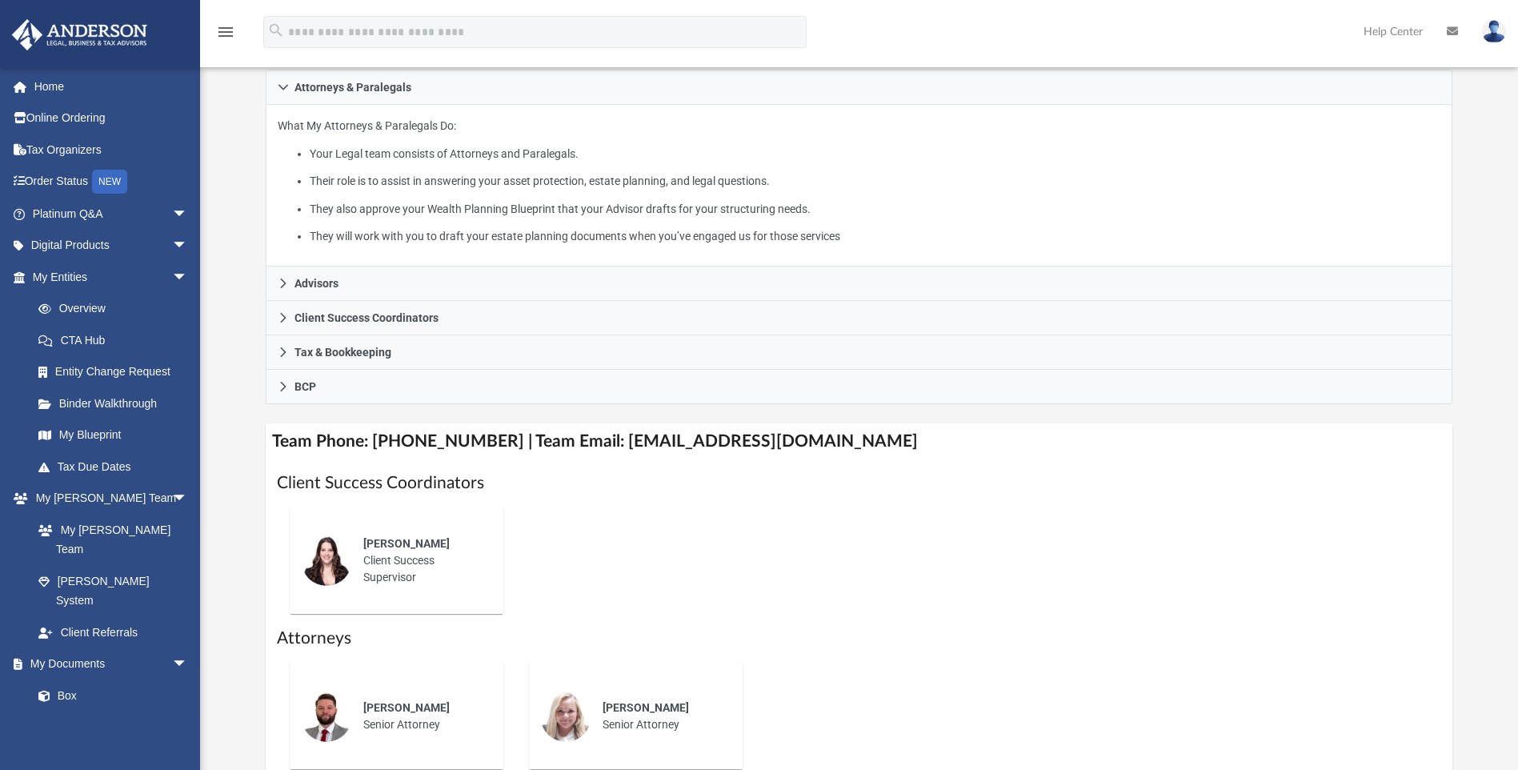
click at [562, 543] on div "Jennie Wilson Client Success Supervisor" at bounding box center [858, 560] width 1163 height 132
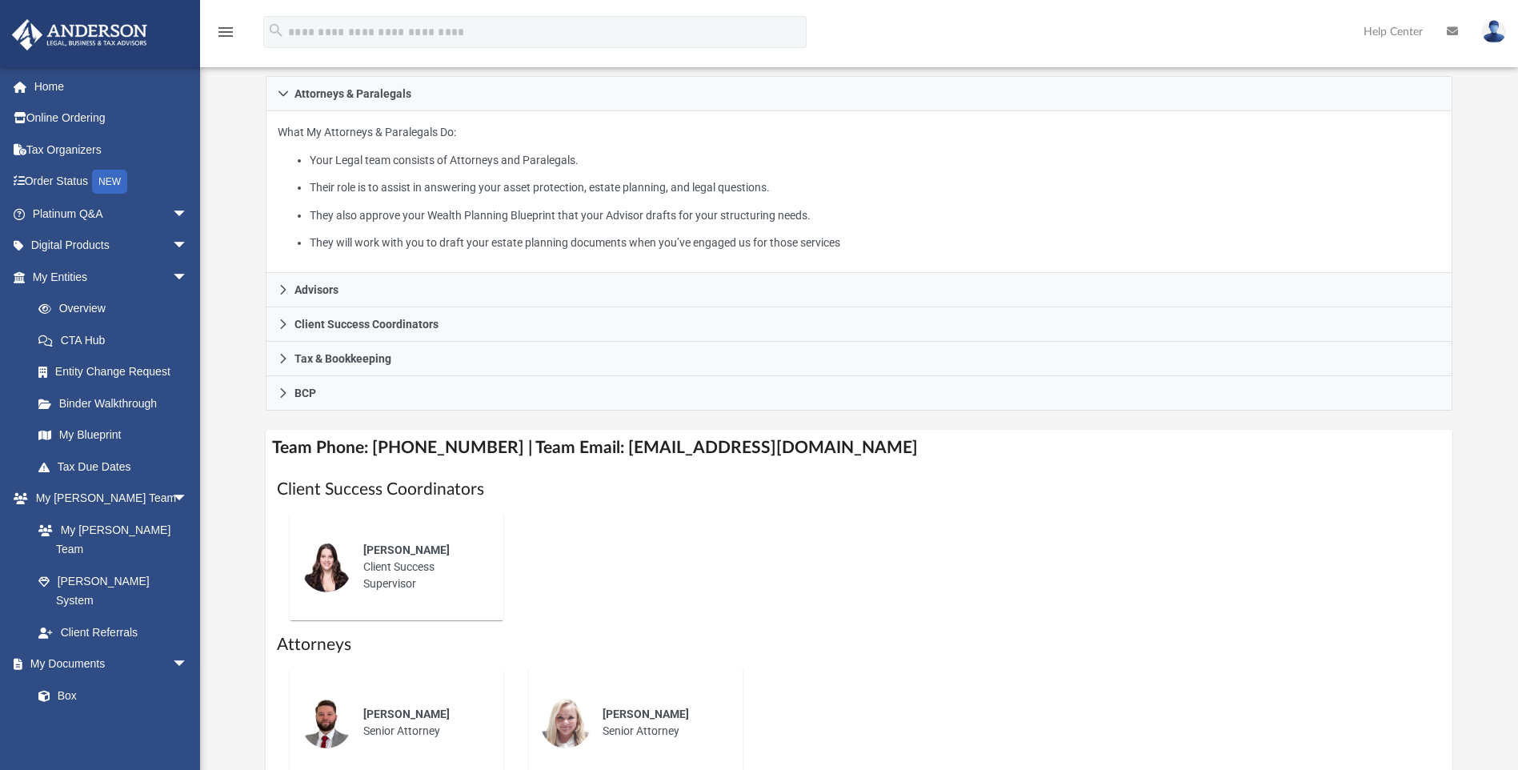
scroll to position [0, 0]
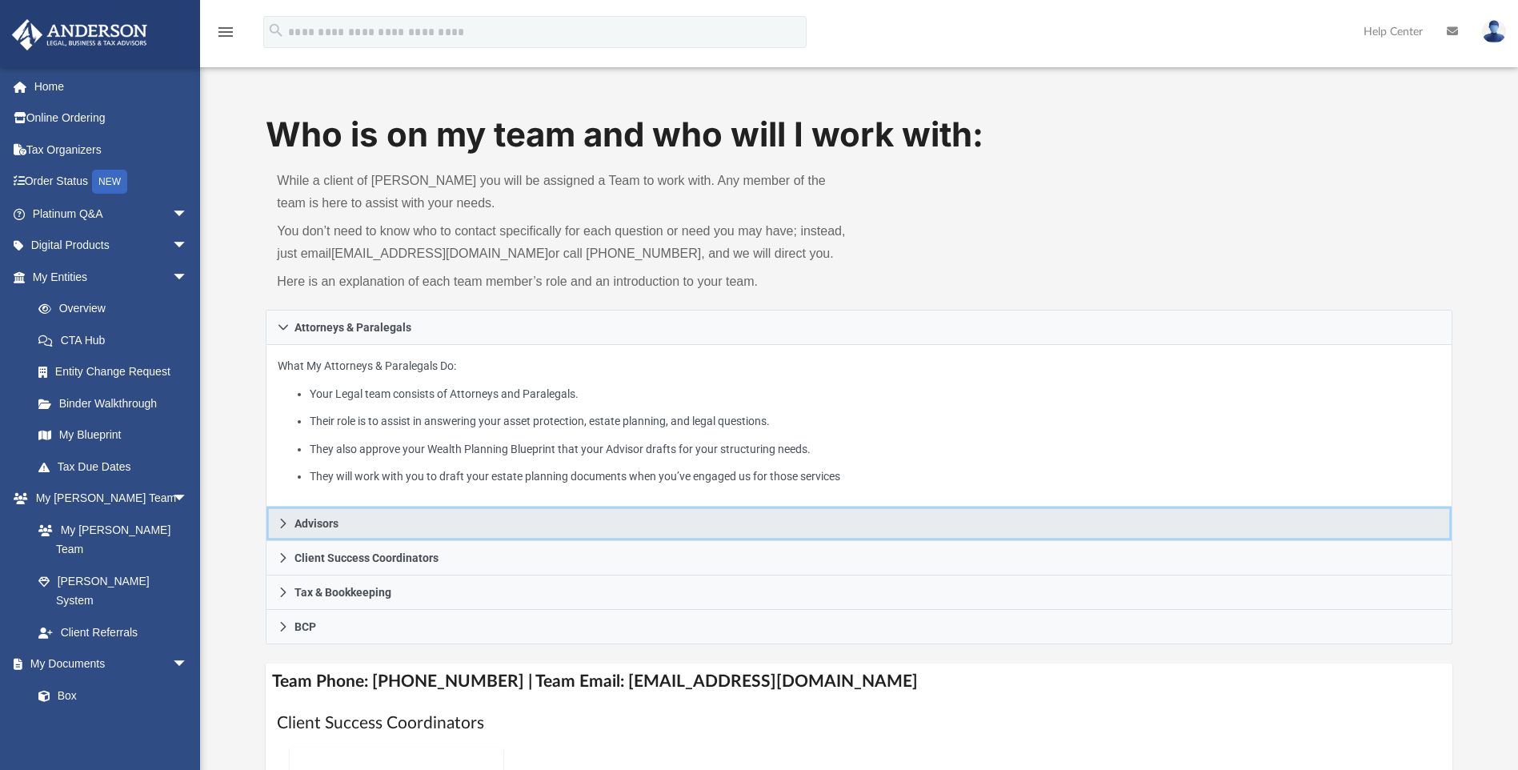
click at [286, 517] on link "Advisors" at bounding box center [859, 523] width 1186 height 34
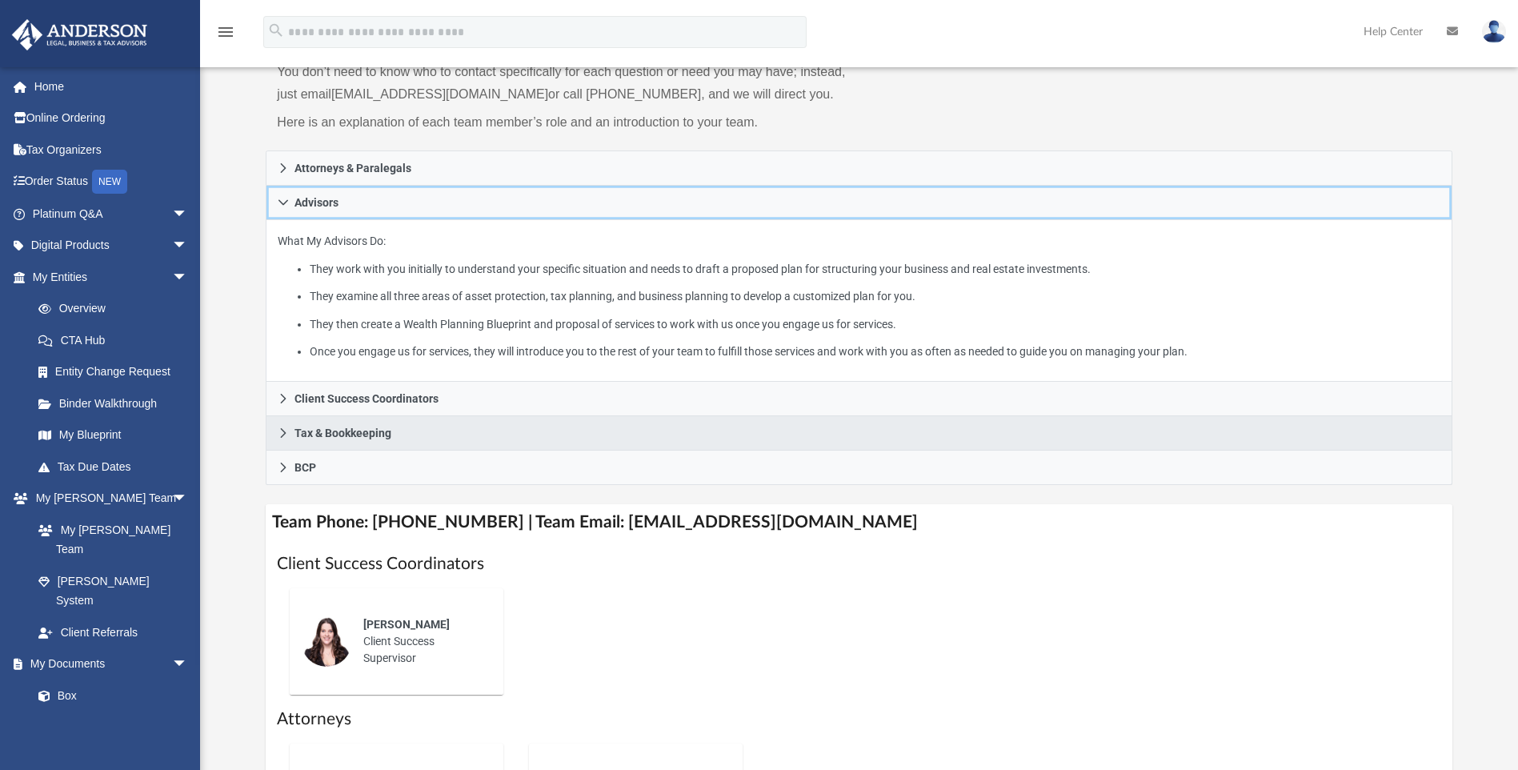
scroll to position [160, 0]
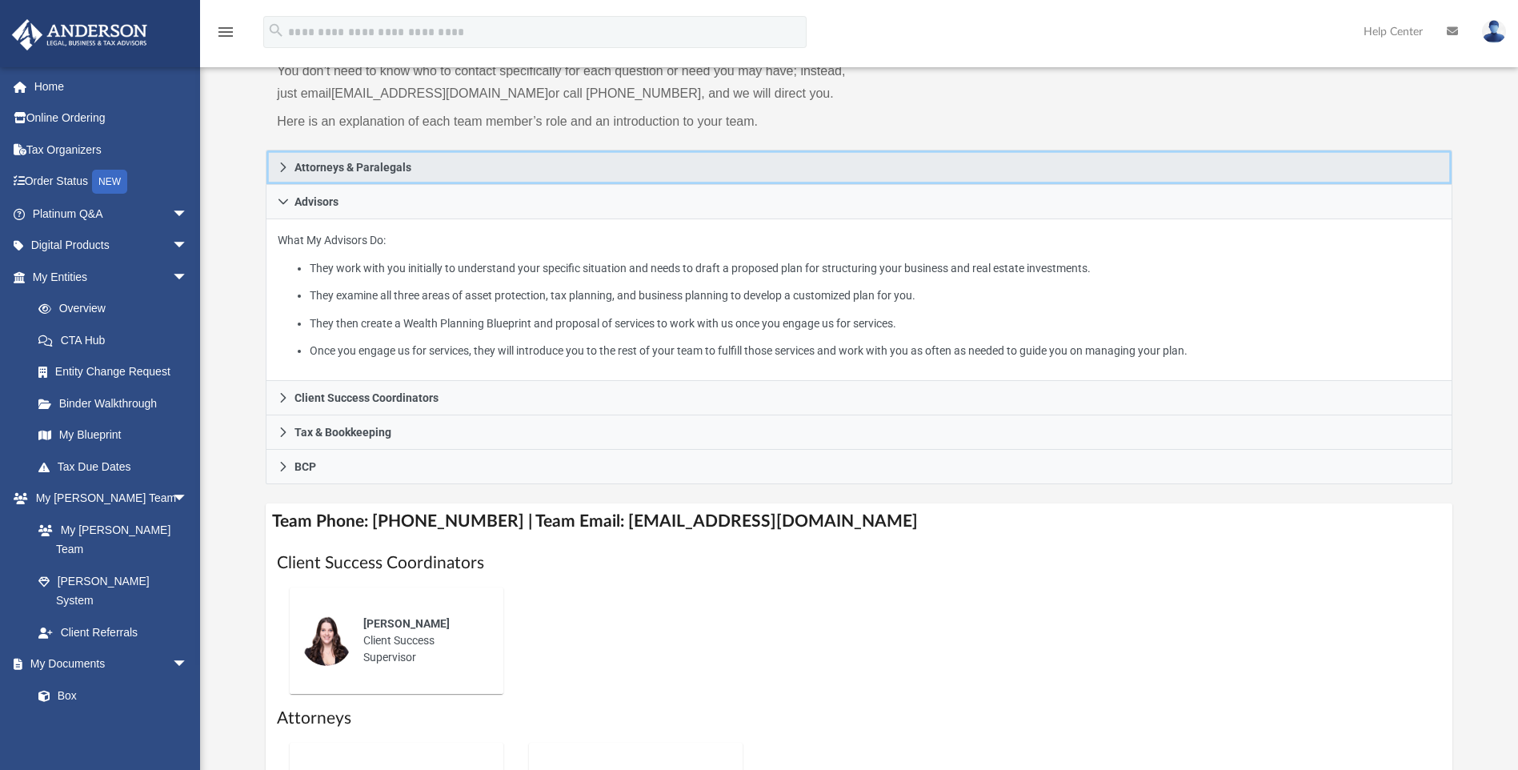
click at [300, 165] on span "Attorneys & Paralegals" at bounding box center [352, 167] width 117 height 11
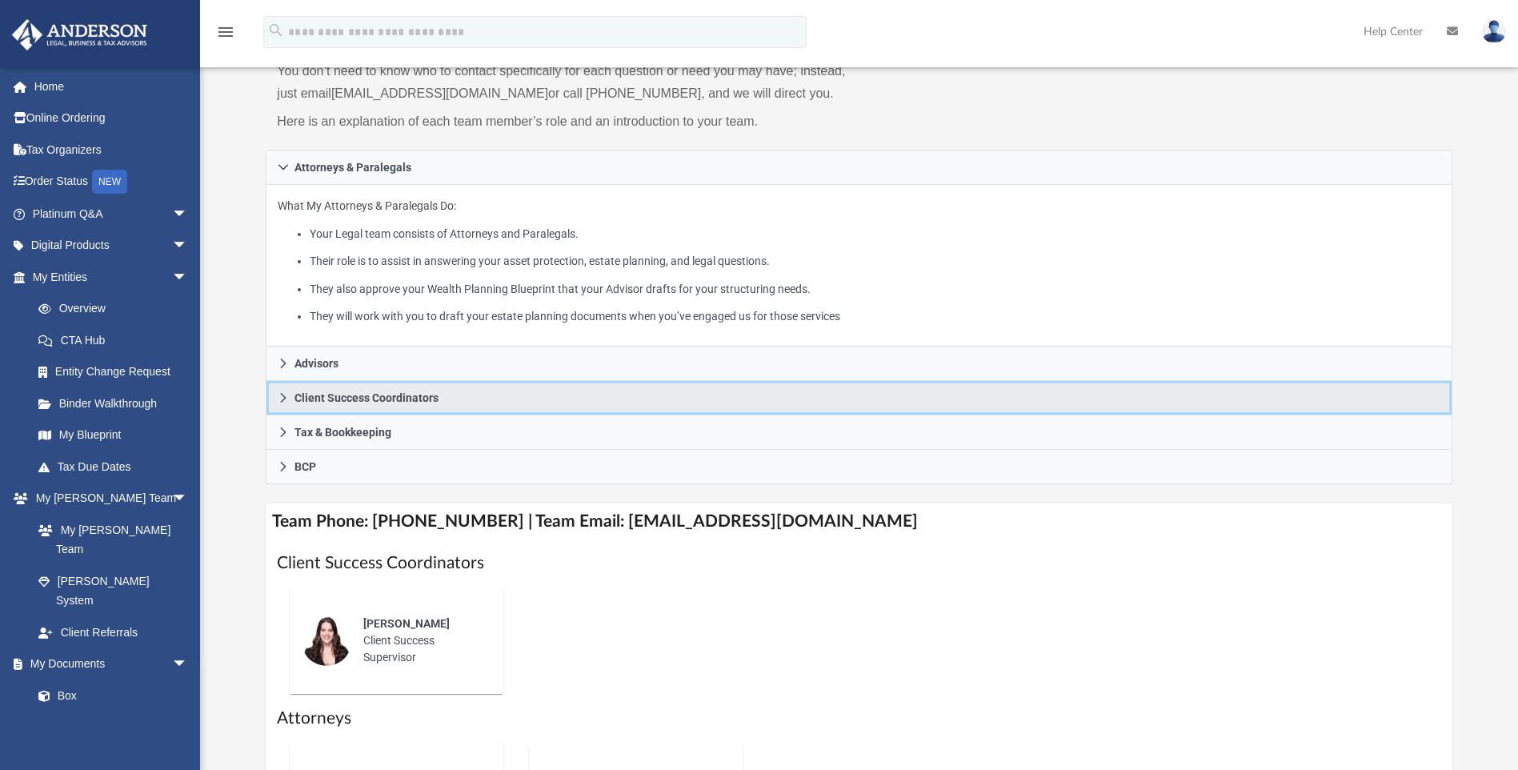
click at [302, 397] on span "Client Success Coordinators" at bounding box center [366, 397] width 144 height 11
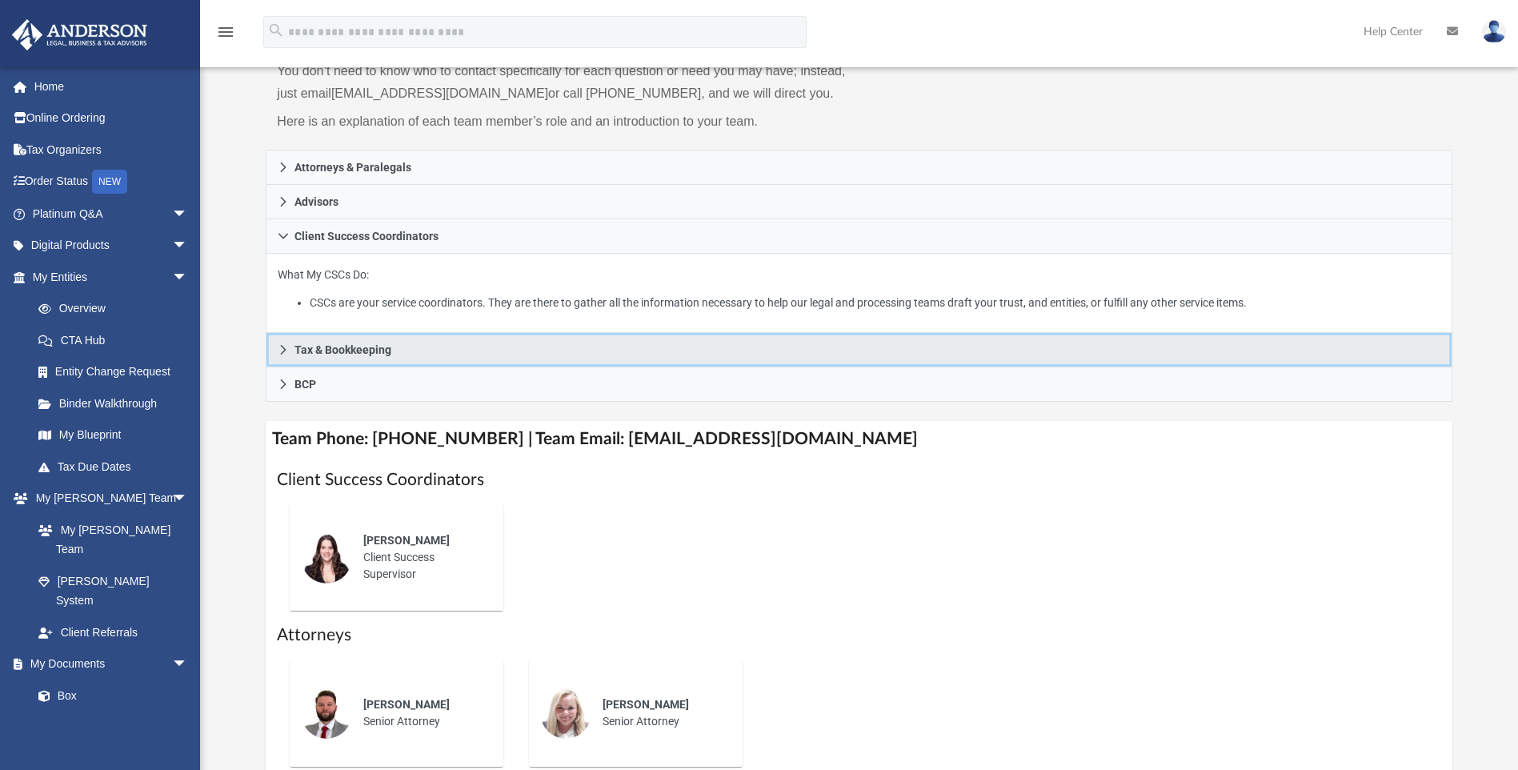
click at [346, 344] on span "Tax & Bookkeeping" at bounding box center [342, 349] width 97 height 11
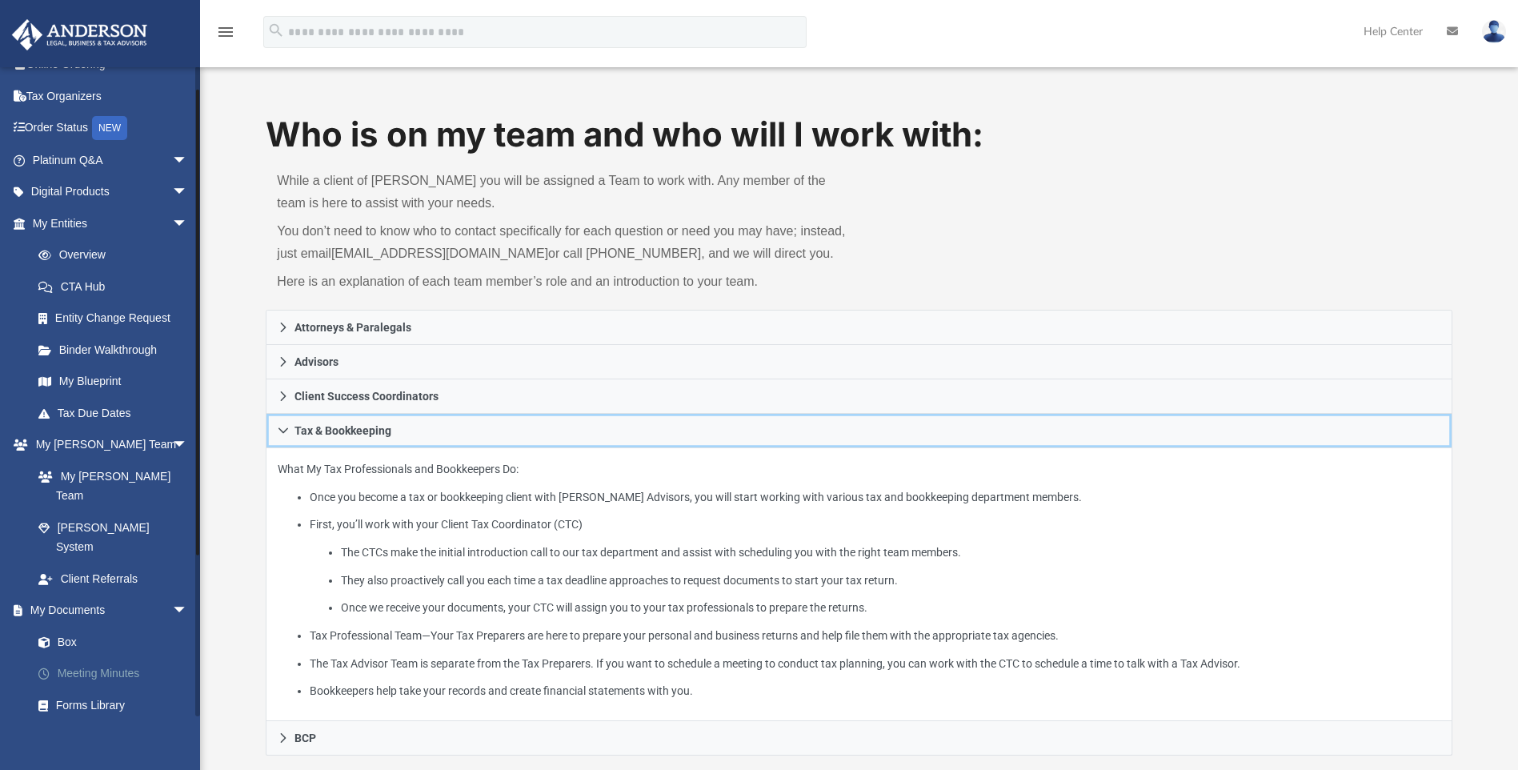
scroll to position [80, 0]
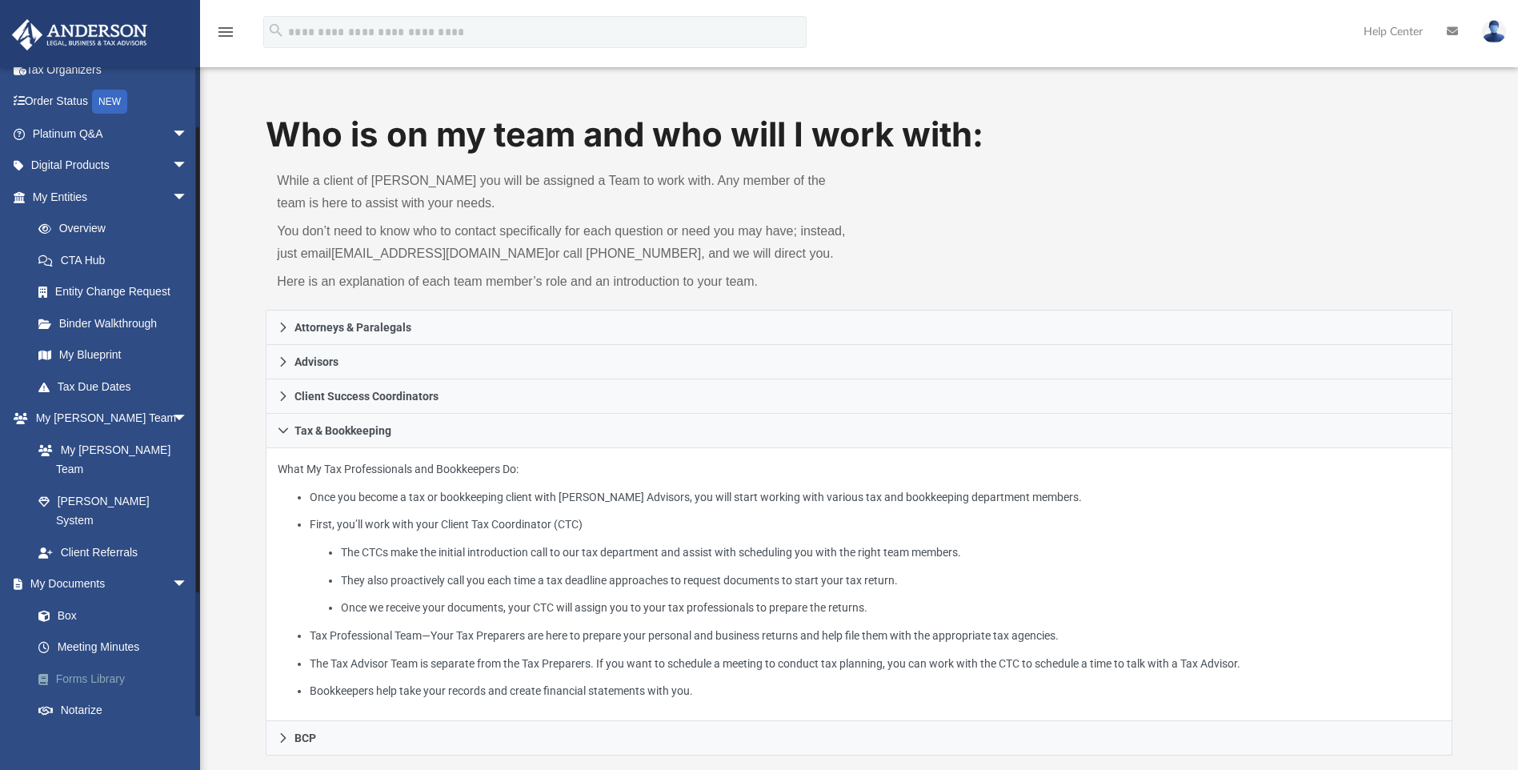
click at [67, 662] on link "Forms Library" at bounding box center [117, 678] width 190 height 32
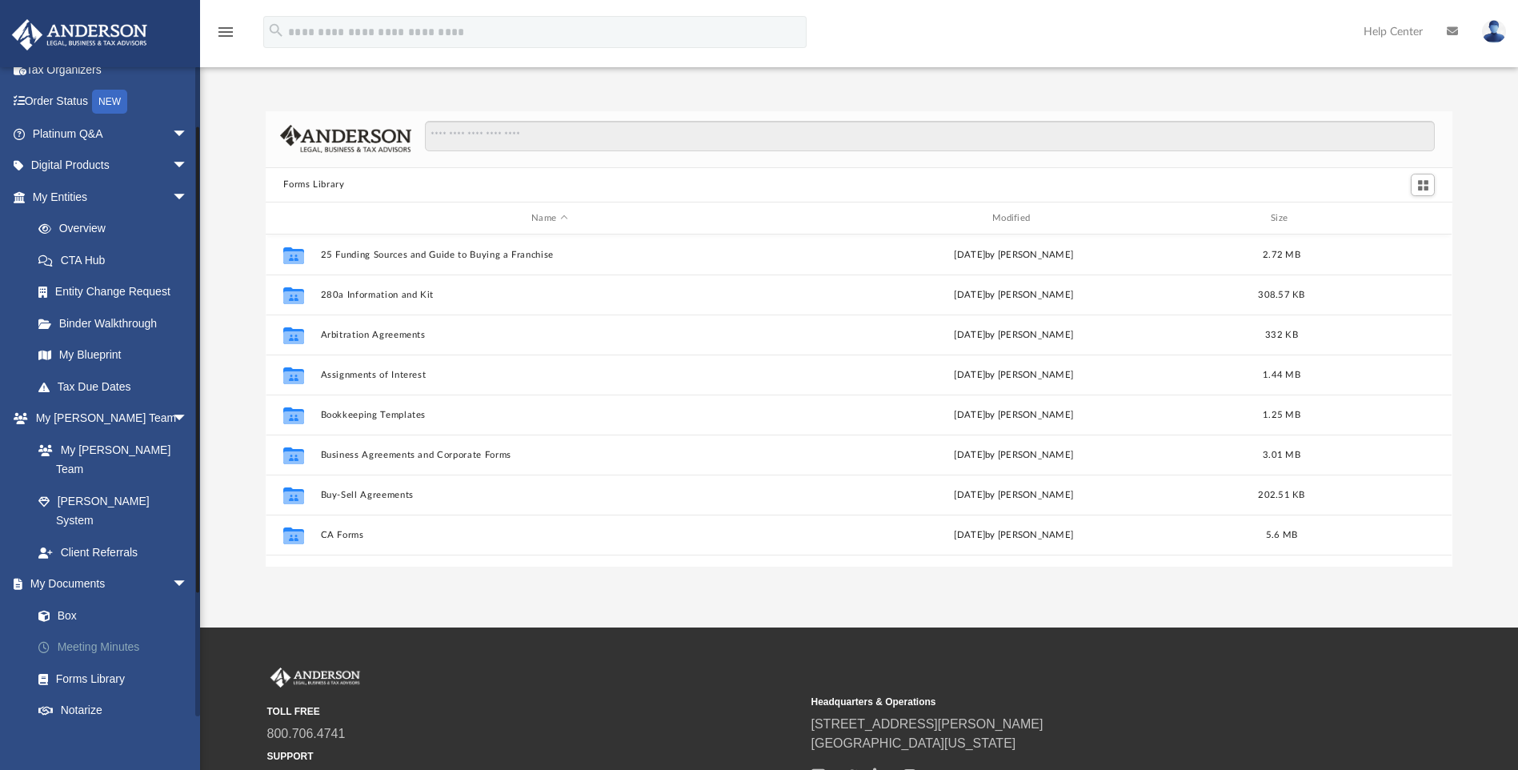
scroll to position [352, 1174]
click at [84, 694] on link "Notarize" at bounding box center [117, 710] width 190 height 32
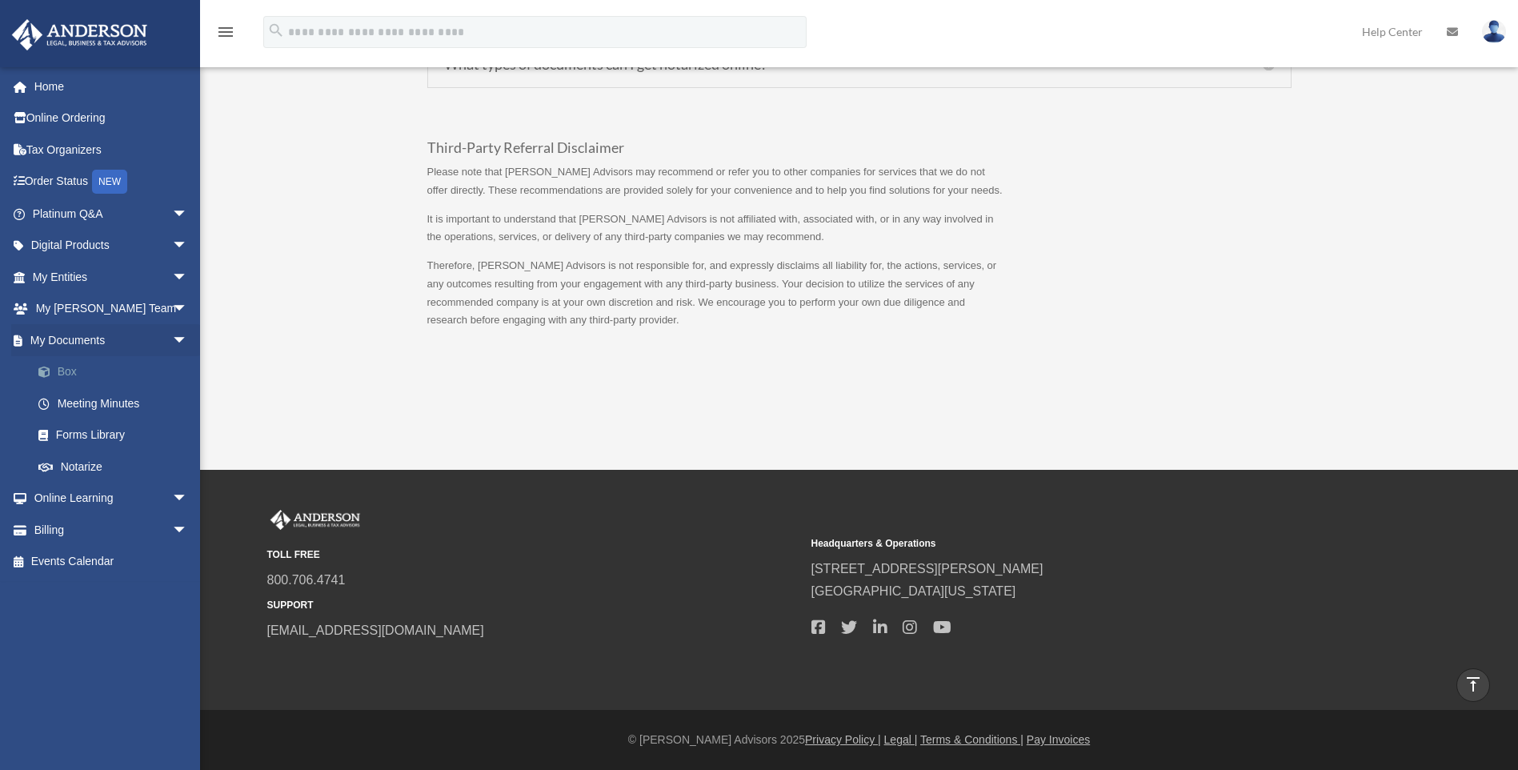
scroll to position [1548, 0]
click at [79, 435] on link "Forms Library" at bounding box center [117, 435] width 190 height 32
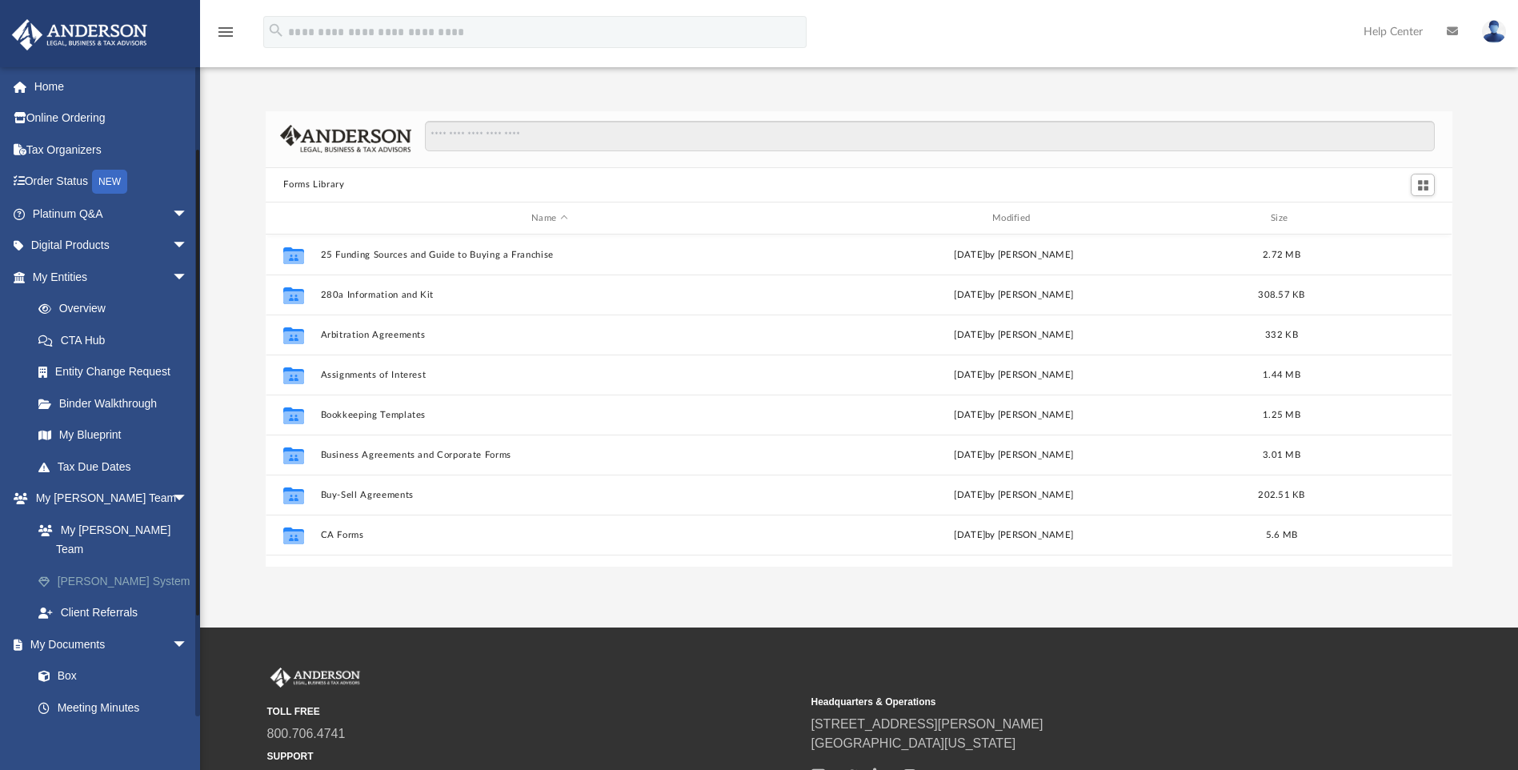
scroll to position [244, 0]
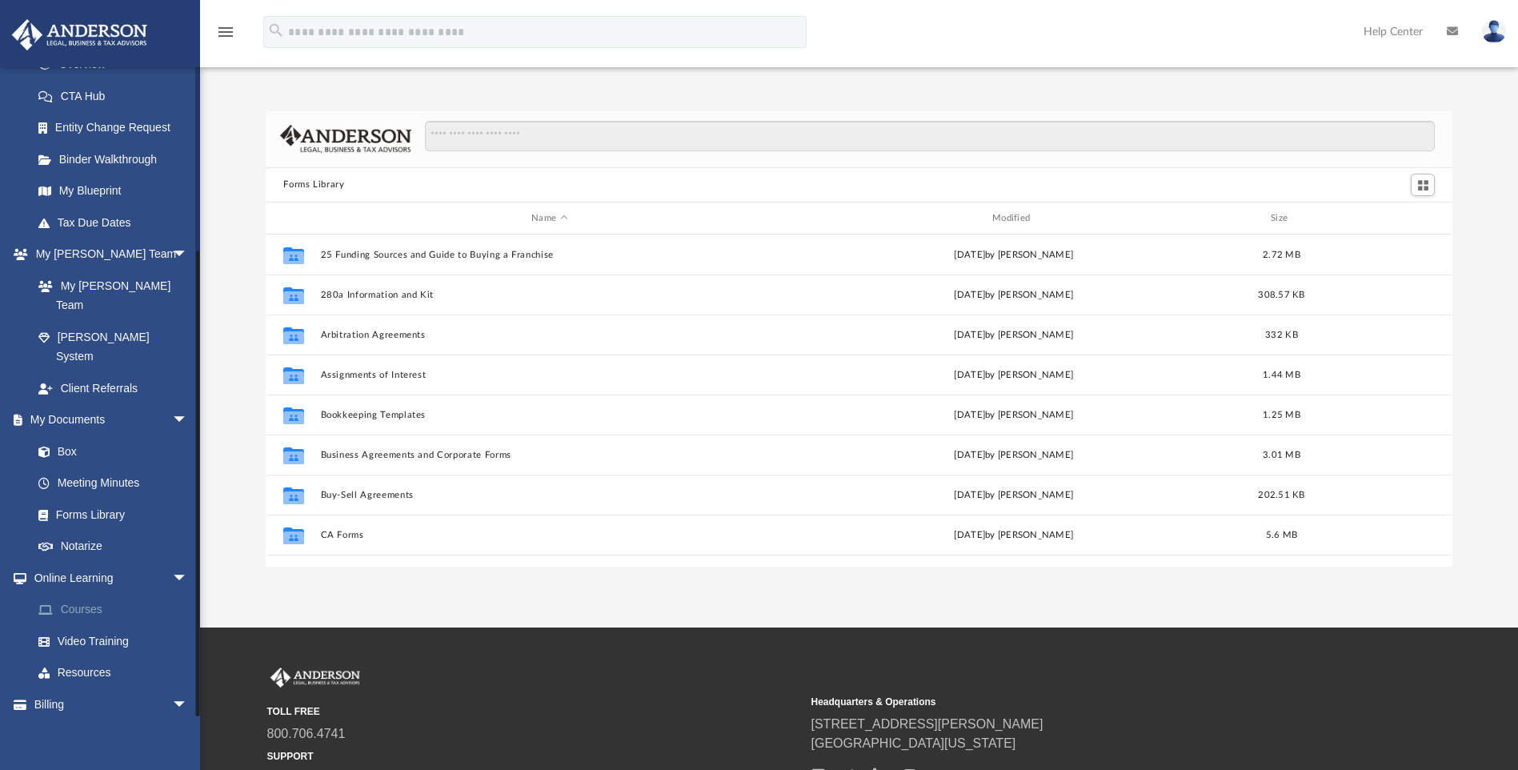
click at [78, 594] on link "Courses" at bounding box center [117, 610] width 190 height 32
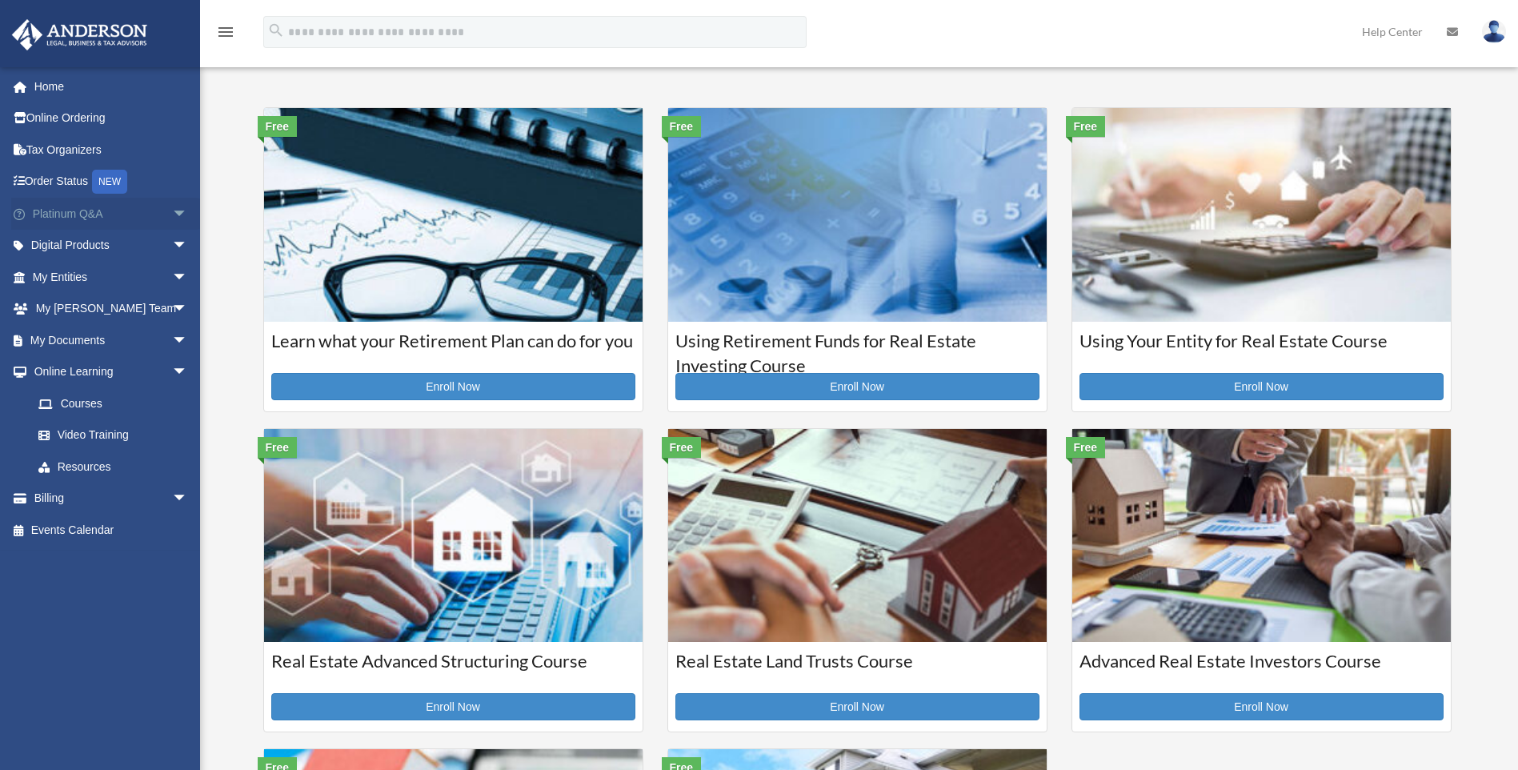
click at [172, 216] on span "arrow_drop_down" at bounding box center [188, 214] width 32 height 33
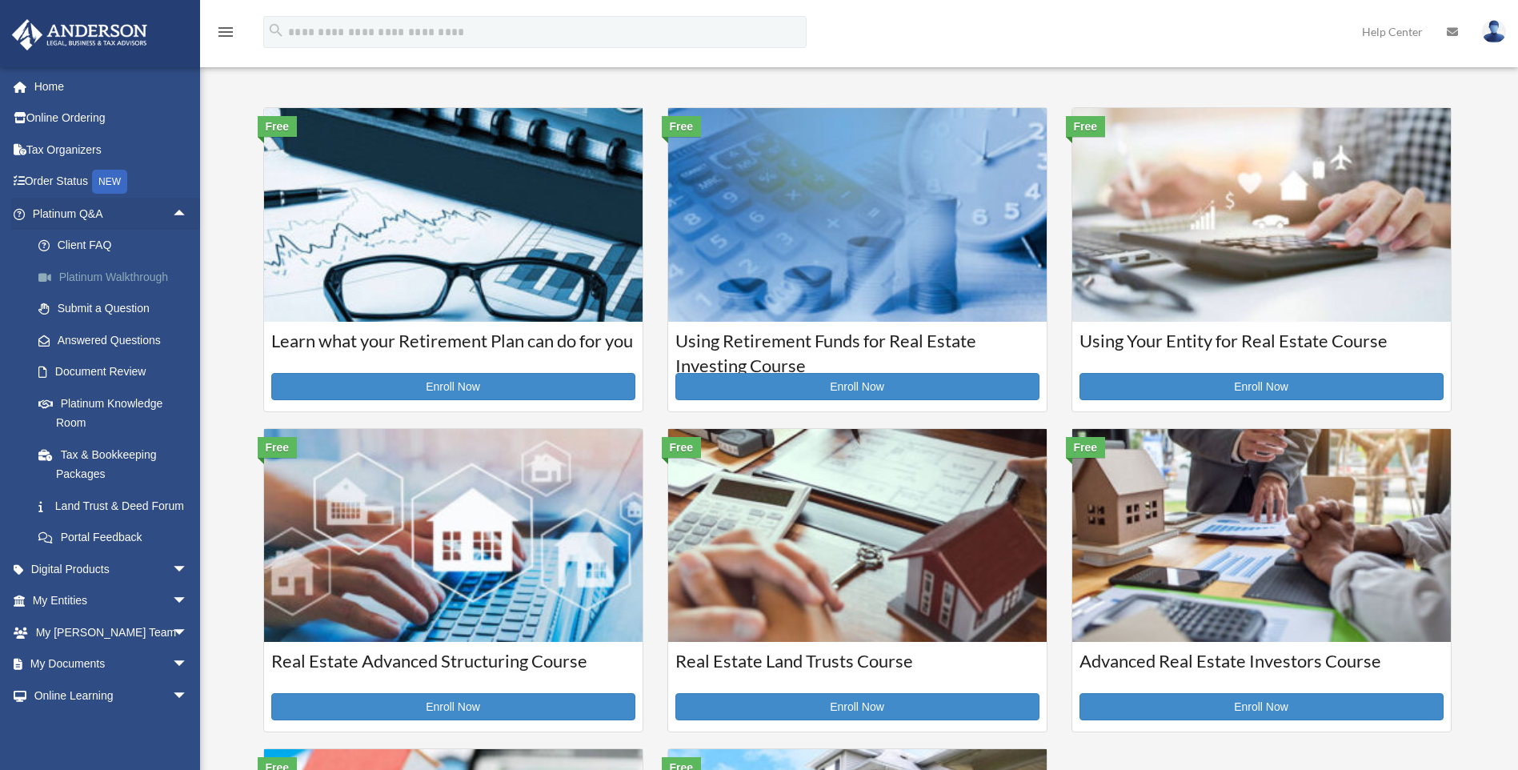
click at [99, 279] on link "Platinum Walkthrough" at bounding box center [117, 277] width 190 height 32
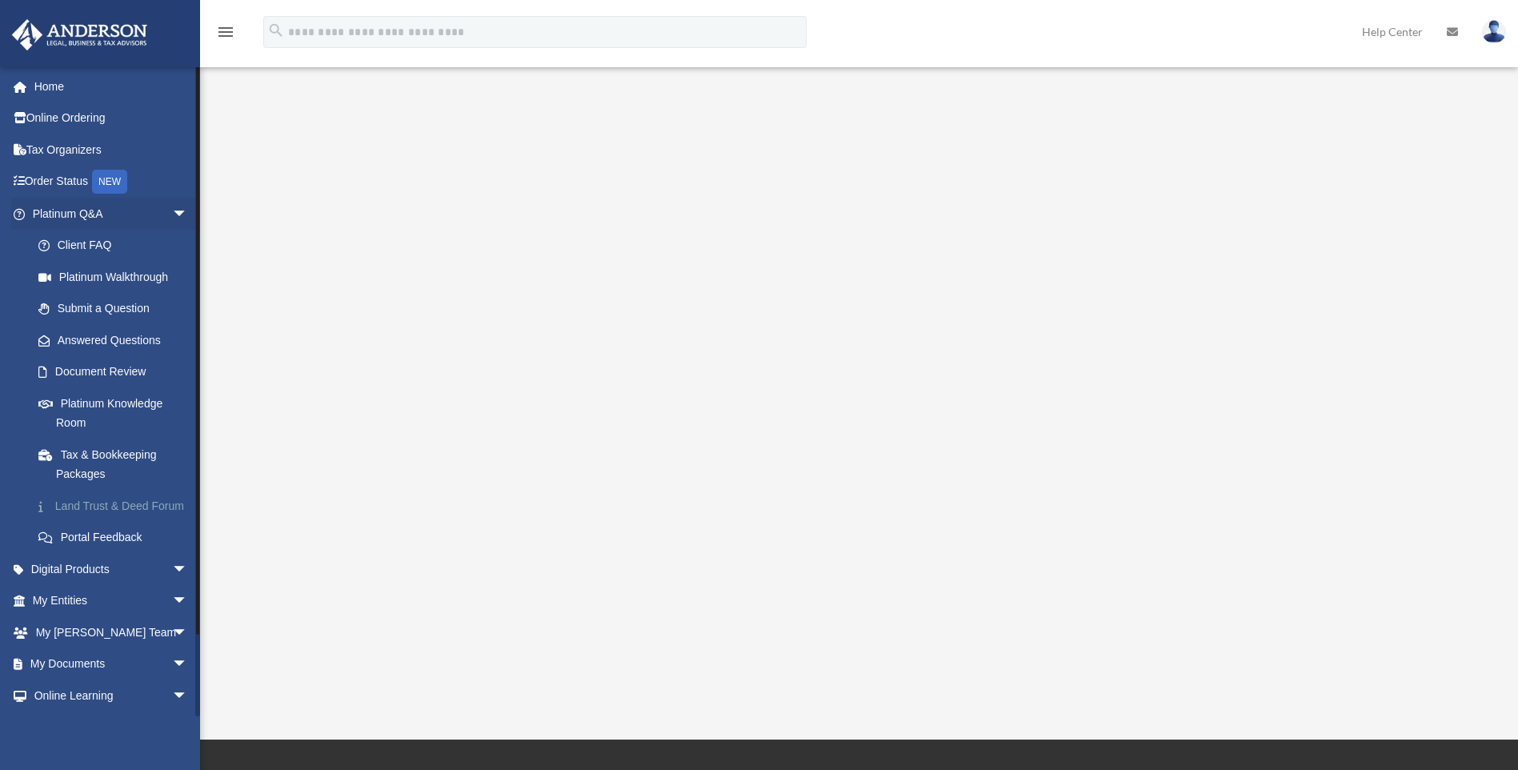
click at [85, 506] on link "Land Trust & Deed Forum" at bounding box center [117, 506] width 190 height 32
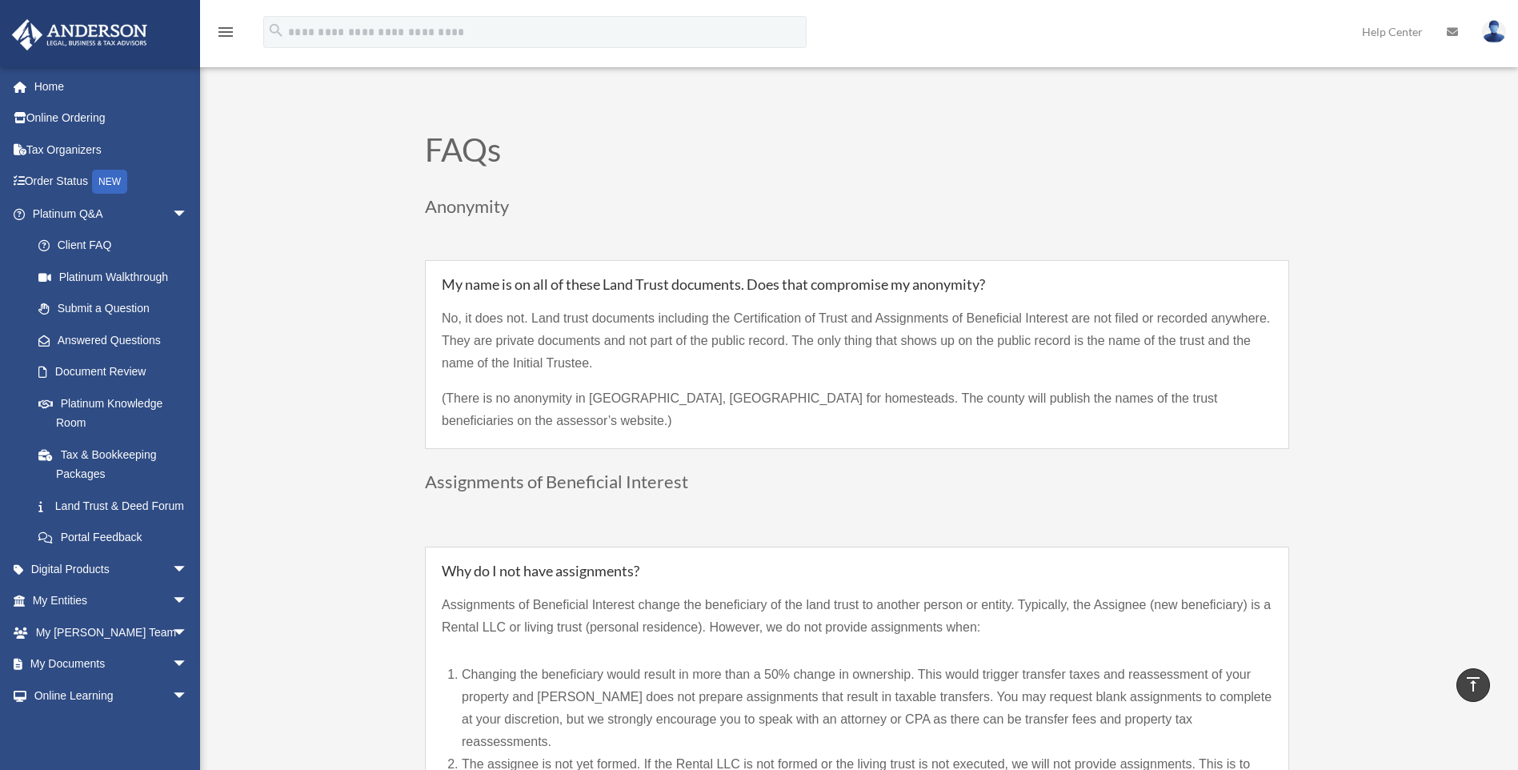
scroll to position [1040, 0]
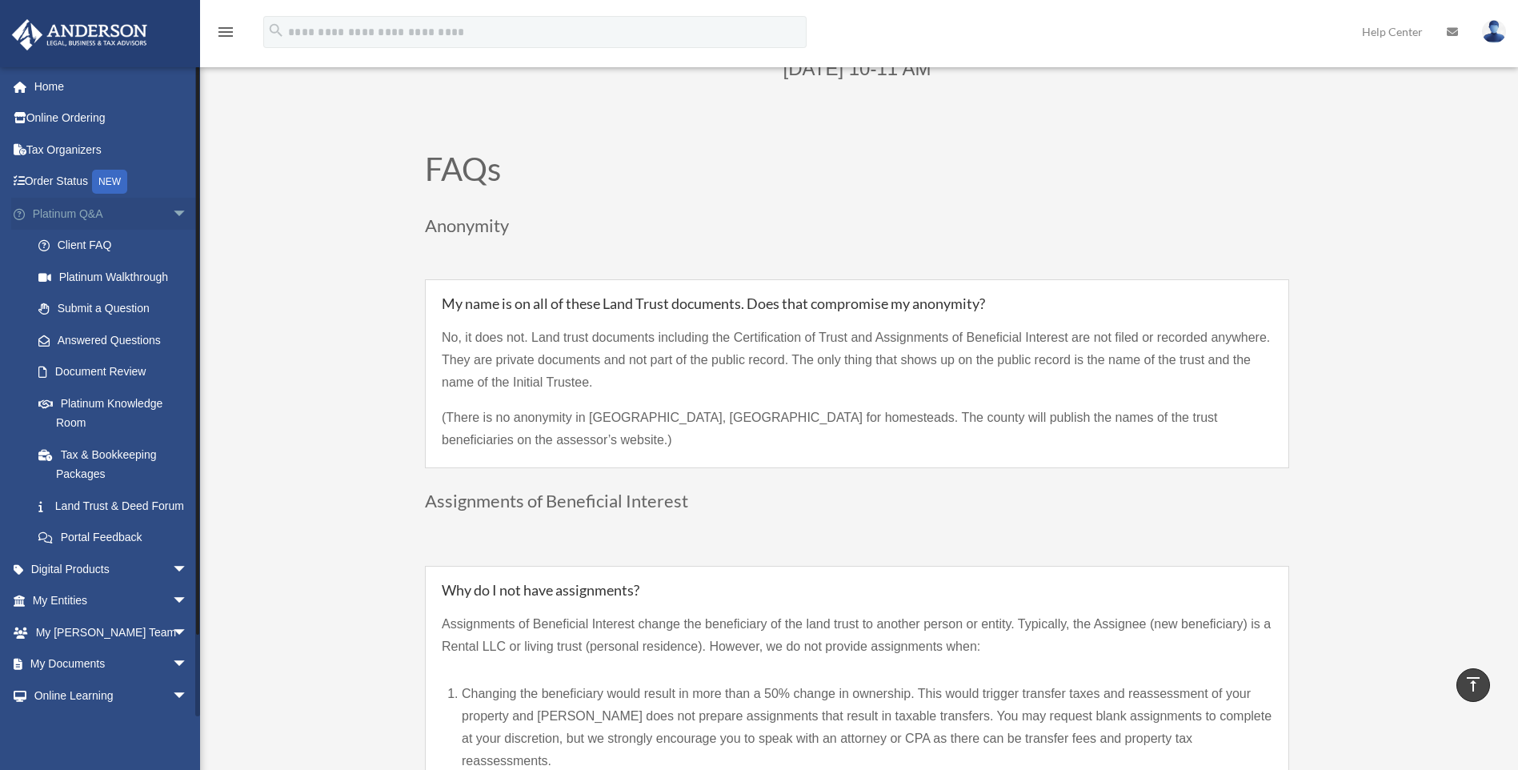
click at [172, 208] on span "arrow_drop_down" at bounding box center [188, 214] width 32 height 33
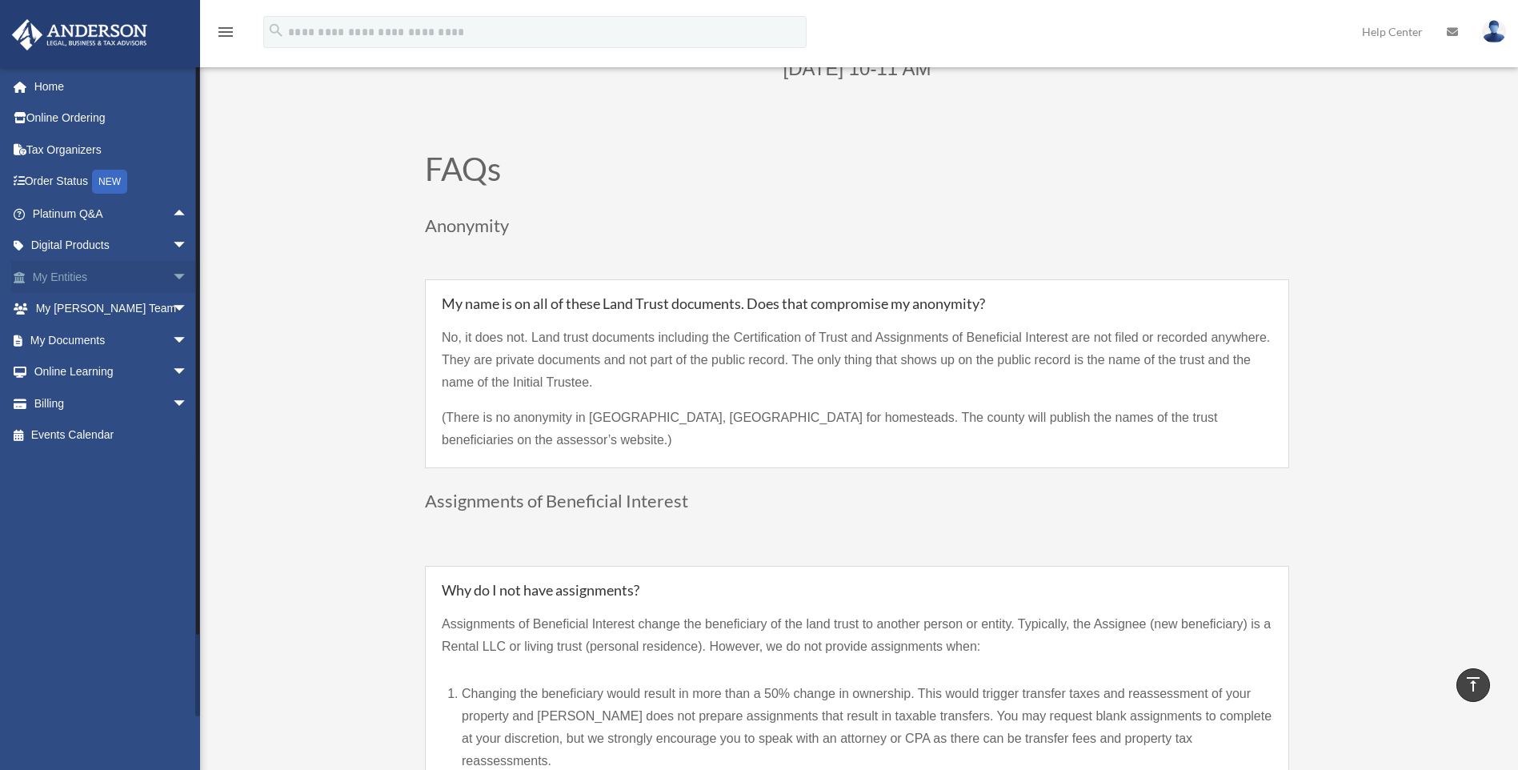
click at [172, 279] on span "arrow_drop_down" at bounding box center [188, 277] width 32 height 33
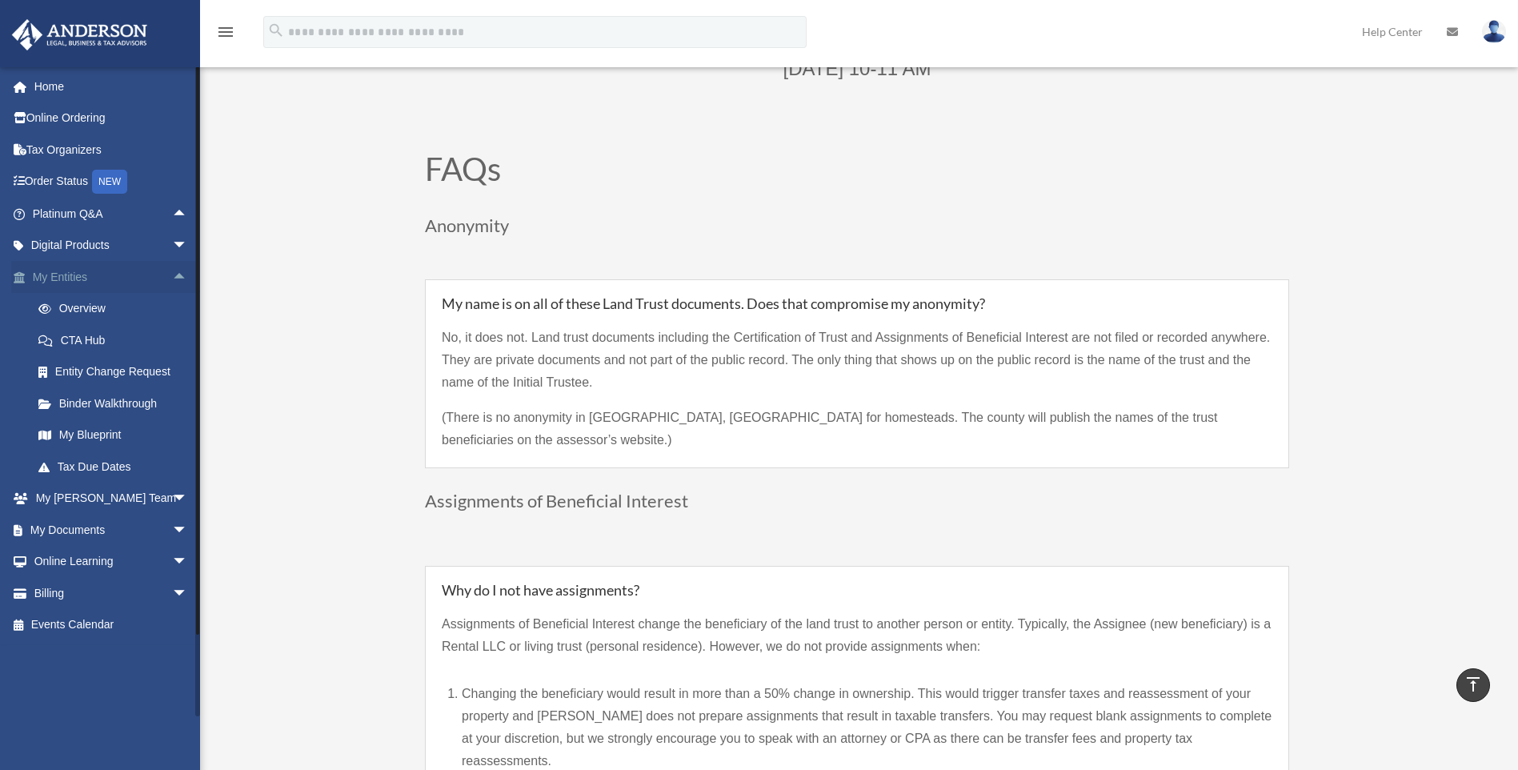
click at [172, 278] on span "arrow_drop_up" at bounding box center [188, 277] width 32 height 33
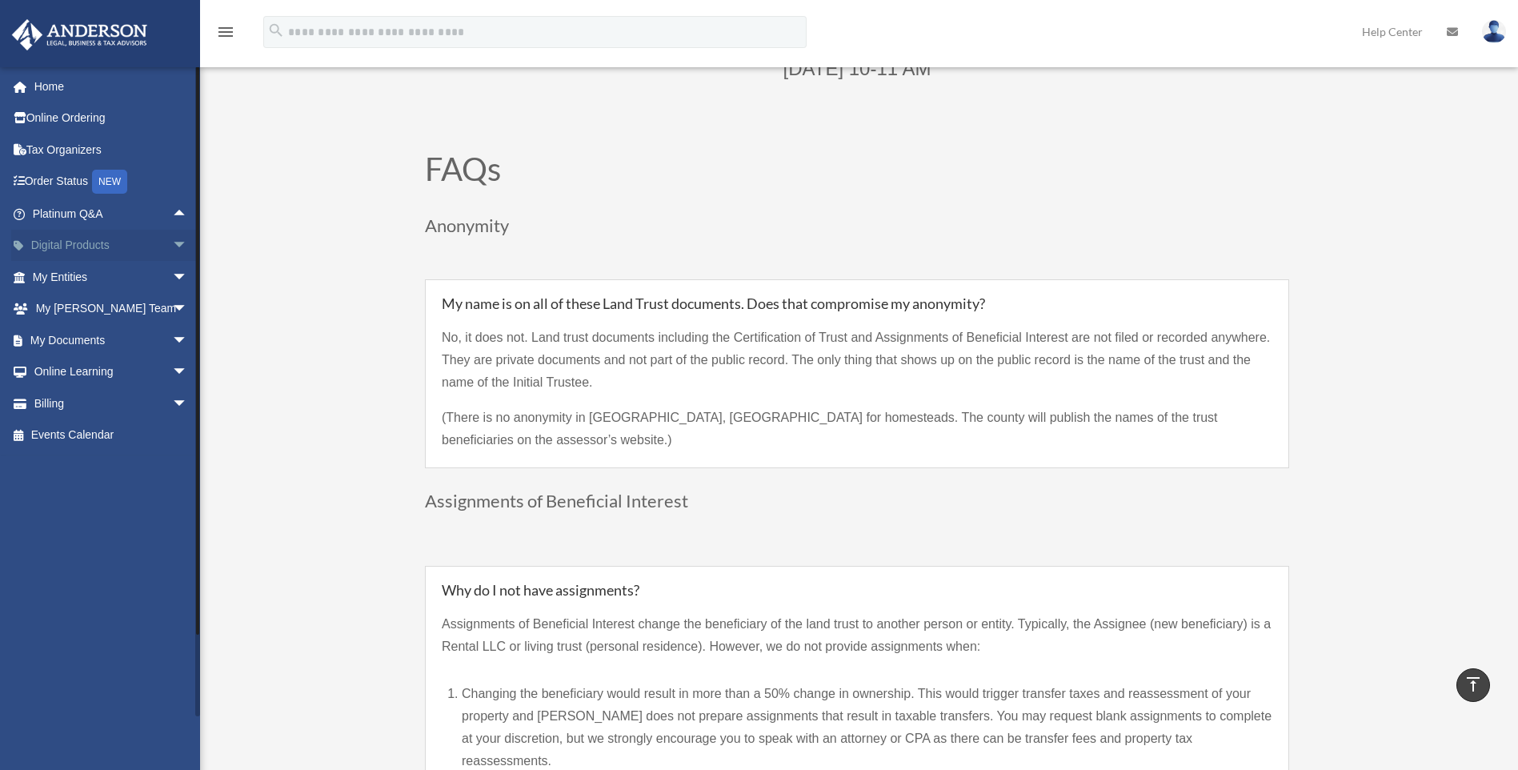
click at [172, 254] on span "arrow_drop_down" at bounding box center [188, 246] width 32 height 33
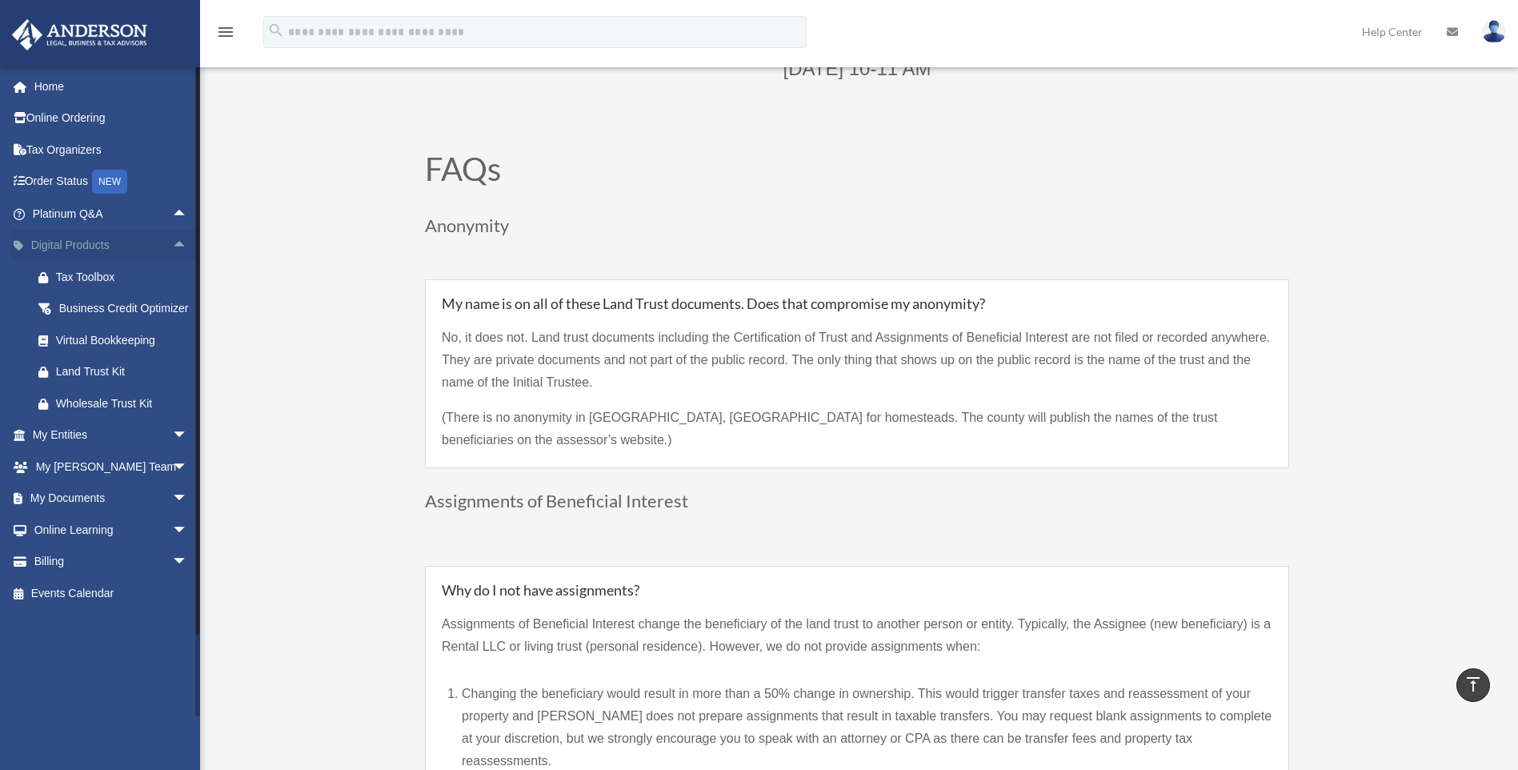
click at [172, 243] on span "arrow_drop_up" at bounding box center [188, 246] width 32 height 33
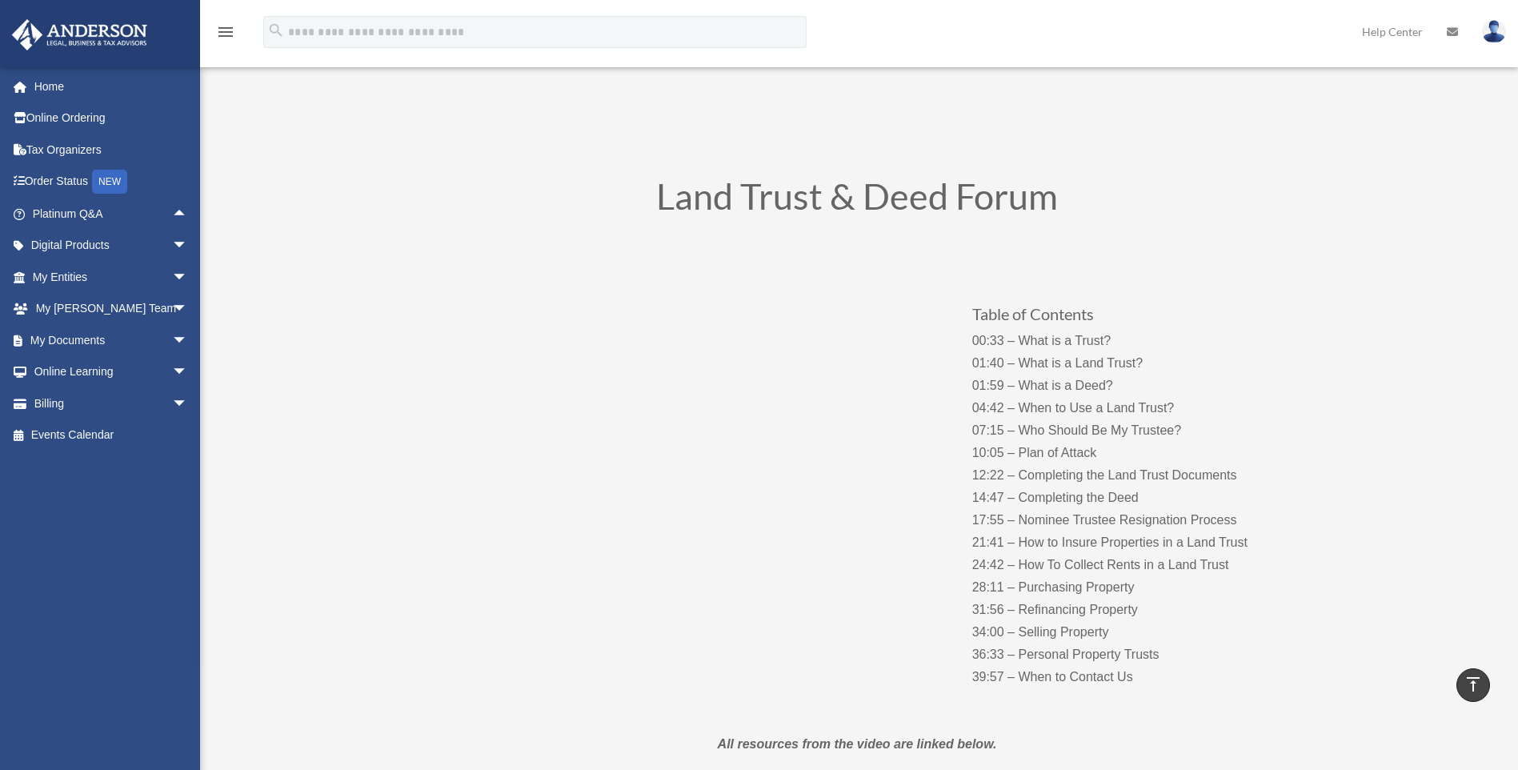
scroll to position [0, 0]
